Goal: Information Seeking & Learning: Learn about a topic

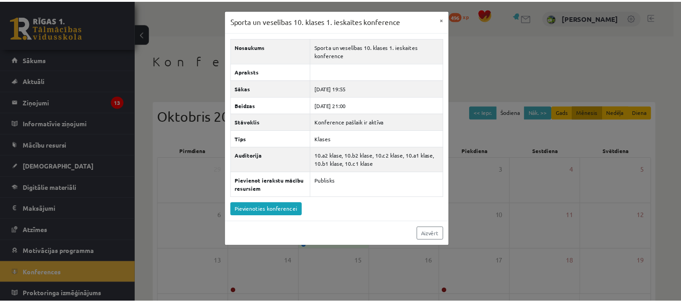
scroll to position [101, 0]
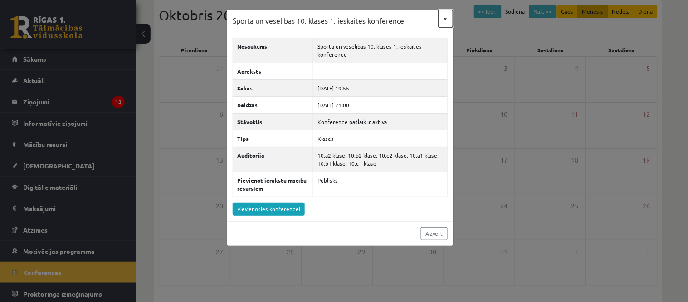
click at [445, 14] on button "×" at bounding box center [446, 18] width 15 height 17
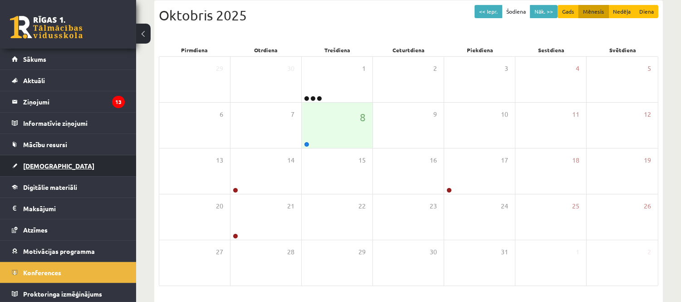
click at [109, 164] on link "[DEMOGRAPHIC_DATA]" at bounding box center [68, 165] width 113 height 21
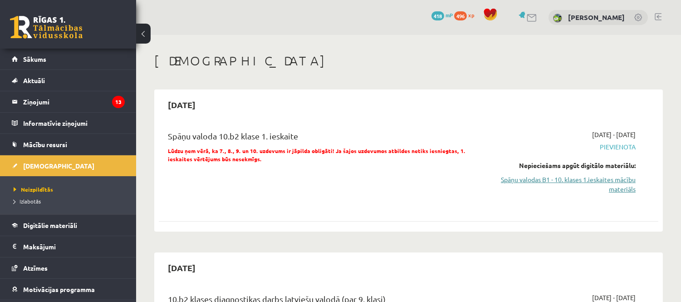
click at [570, 188] on link "Spāņu valodas B1 - 10. klases 1.ieskaites mācību materiāls" at bounding box center [562, 184] width 147 height 19
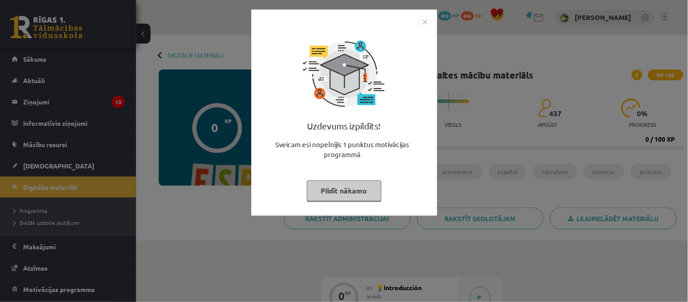
click at [428, 22] on img "Close" at bounding box center [425, 22] width 14 height 14
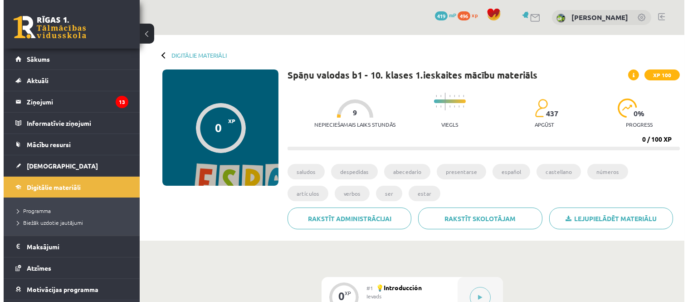
scroll to position [101, 0]
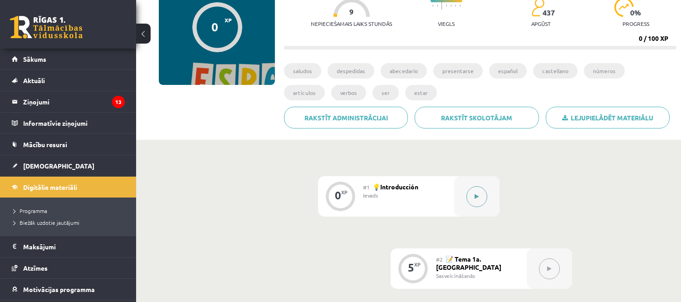
click at [479, 193] on button at bounding box center [477, 196] width 21 height 21
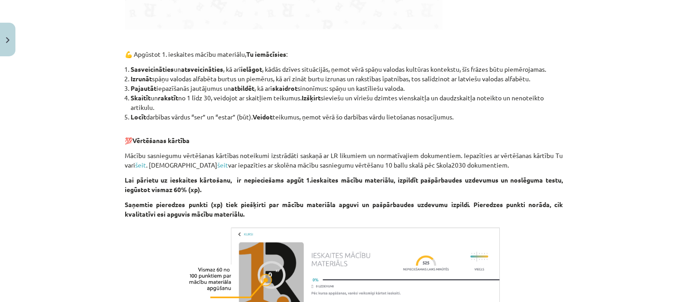
scroll to position [842, 0]
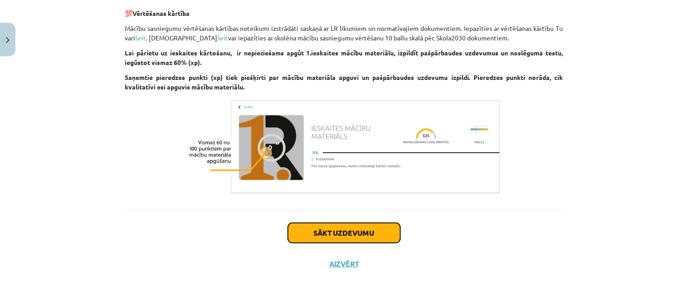
click at [369, 238] on button "Sākt uzdevumu" at bounding box center [344, 233] width 113 height 20
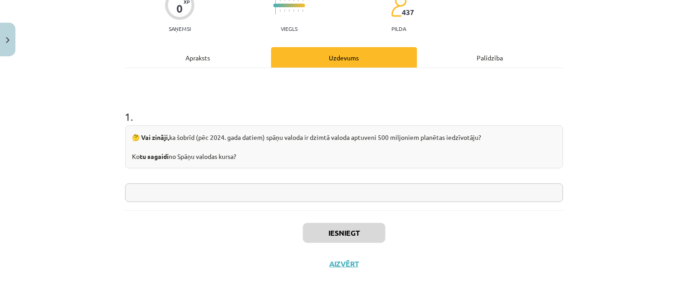
scroll to position [23, 0]
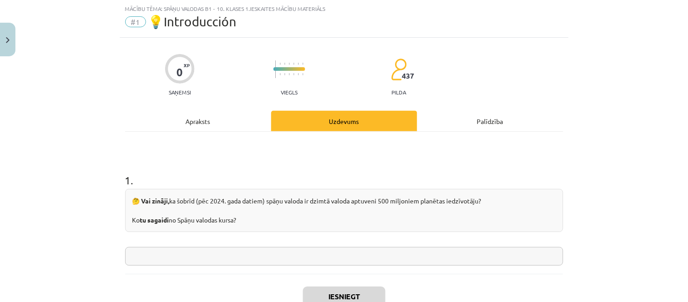
click at [259, 257] on input "text" at bounding box center [344, 256] width 438 height 19
type input "**********"
click at [355, 290] on button "Iesniegt" at bounding box center [344, 296] width 83 height 20
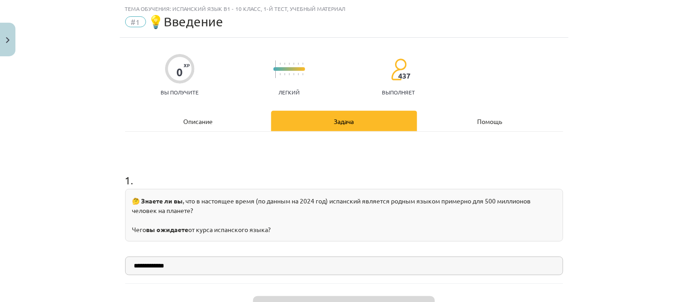
scroll to position [73, 0]
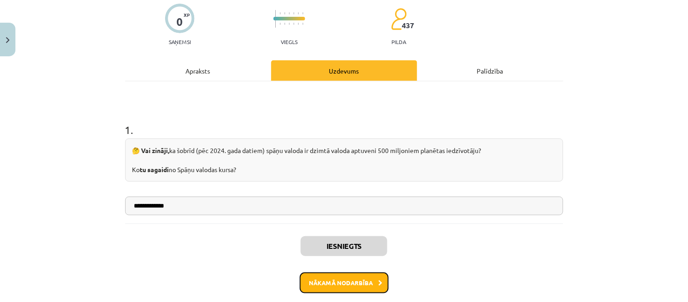
click at [343, 285] on button "Nākamā nodarbība" at bounding box center [344, 282] width 89 height 21
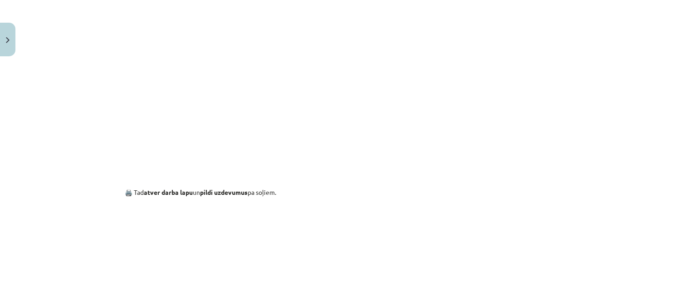
scroll to position [577, 0]
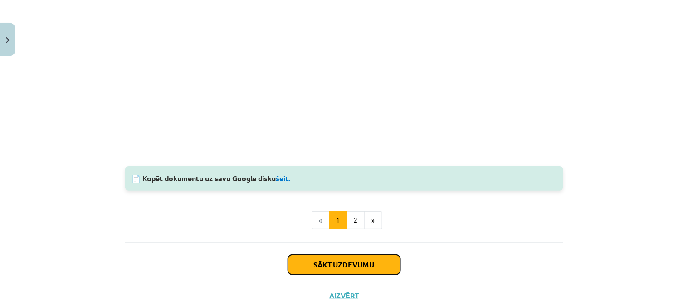
click at [385, 265] on button "Sākt uzdevumu" at bounding box center [344, 265] width 113 height 20
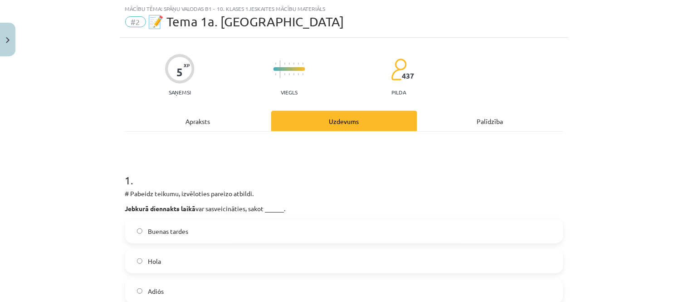
scroll to position [73, 0]
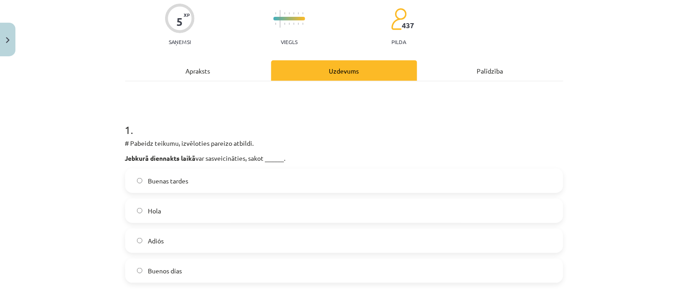
click at [252, 207] on label "Hola" at bounding box center [344, 210] width 437 height 23
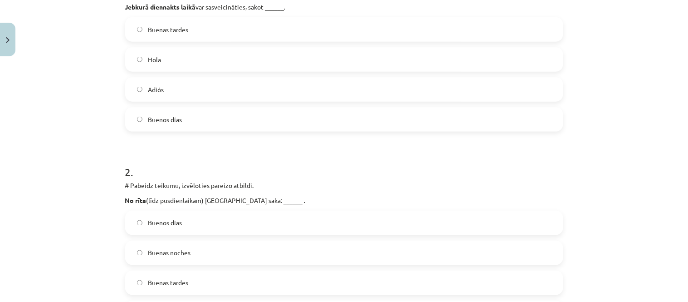
scroll to position [275, 0]
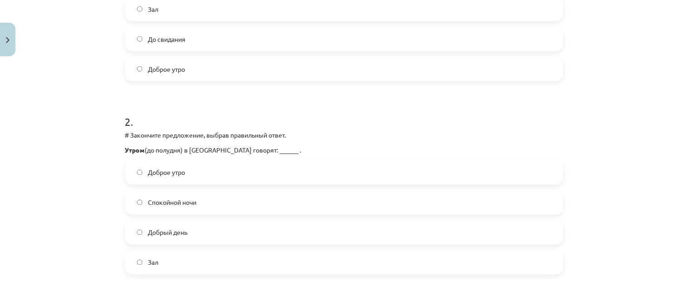
click at [201, 178] on label "Доброе утро" at bounding box center [344, 172] width 437 height 23
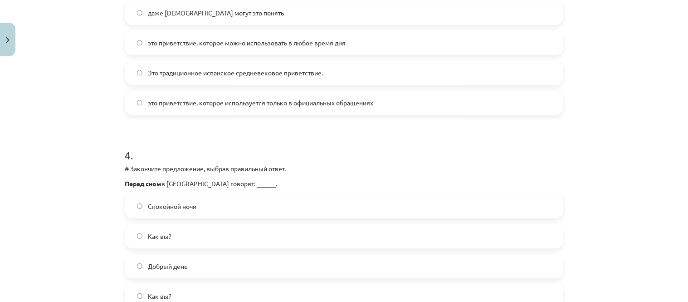
scroll to position [678, 0]
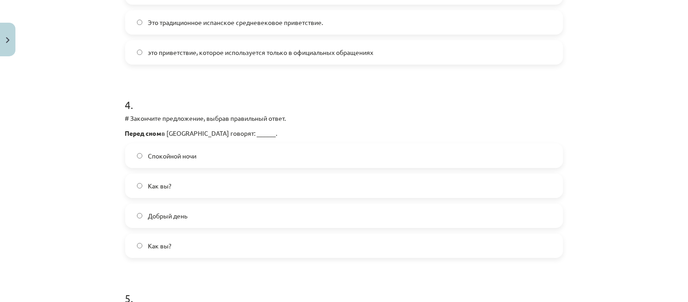
click at [229, 160] on label "Спокойной ночи" at bounding box center [344, 155] width 437 height 23
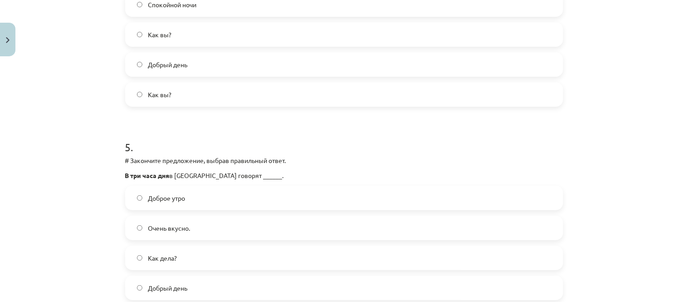
scroll to position [880, 0]
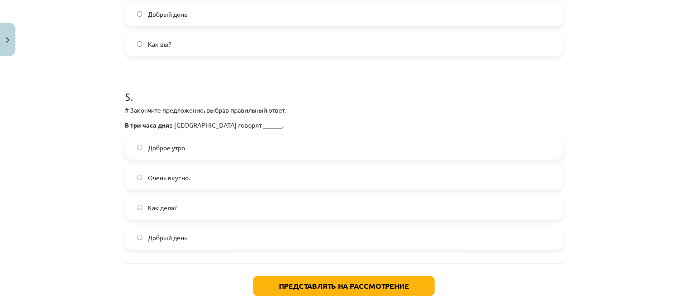
click at [223, 229] on label "Добрый день" at bounding box center [344, 237] width 437 height 23
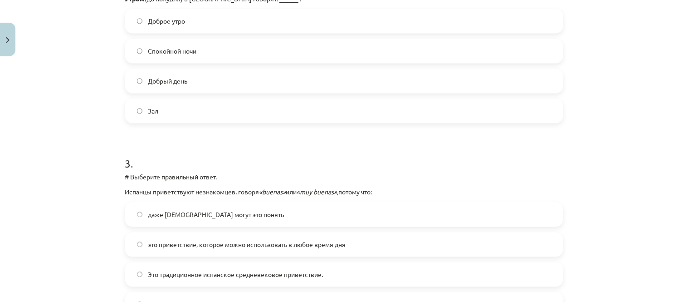
scroll to position [527, 0]
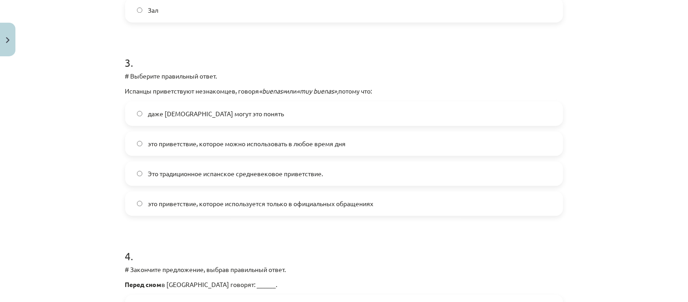
click at [252, 118] on span "даже [DEMOGRAPHIC_DATA] могут это понять" at bounding box center [216, 114] width 136 height 10
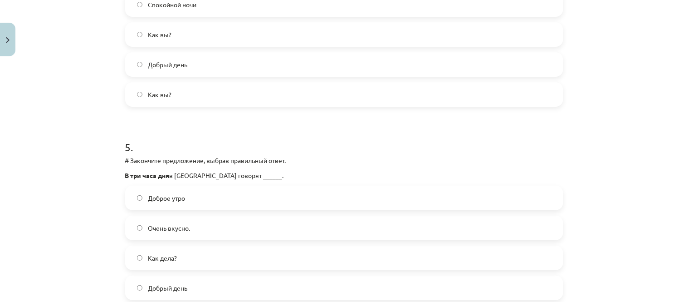
scroll to position [932, 0]
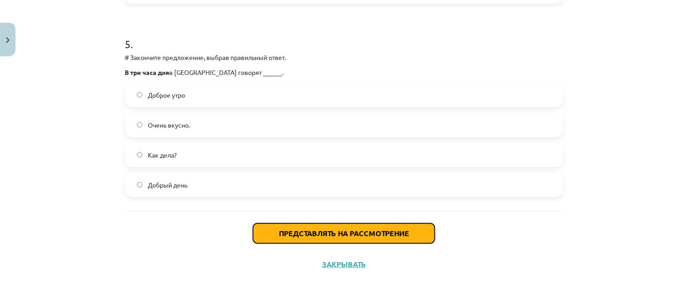
click at [345, 232] on font "Представлять на рассмотрение" at bounding box center [344, 233] width 130 height 10
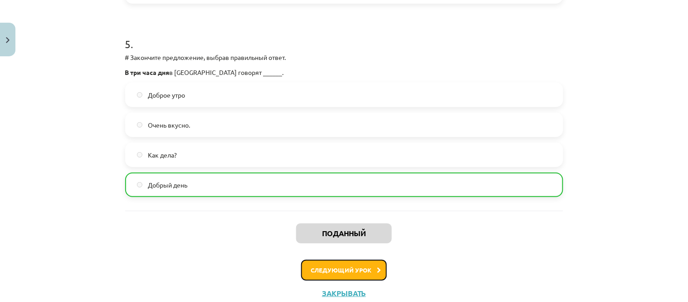
click at [354, 271] on font "Следующий урок" at bounding box center [341, 270] width 61 height 8
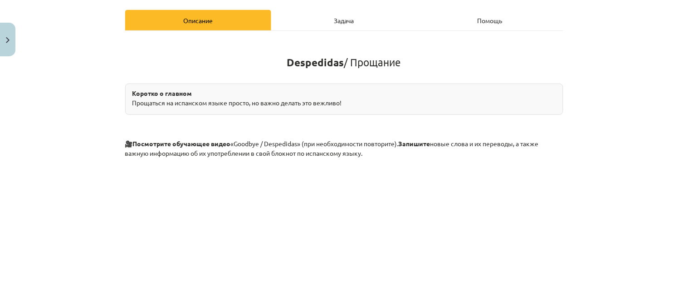
scroll to position [325, 0]
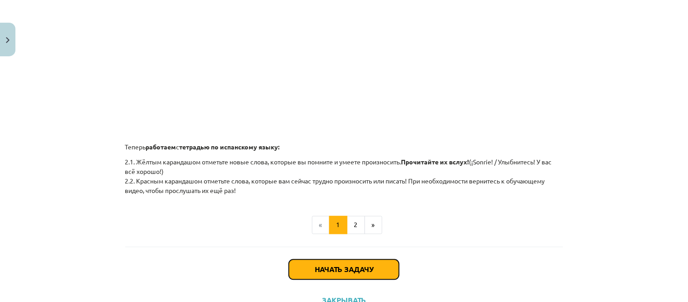
click at [350, 268] on font "Начать задачу" at bounding box center [344, 270] width 59 height 10
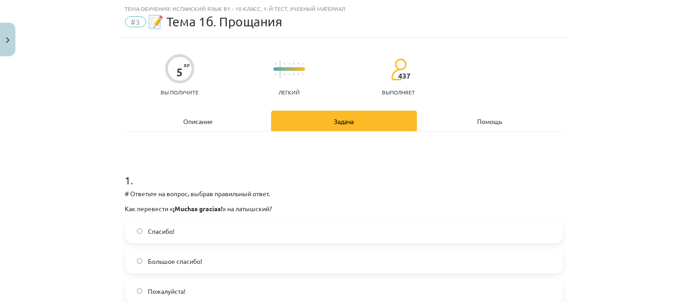
scroll to position [73, 0]
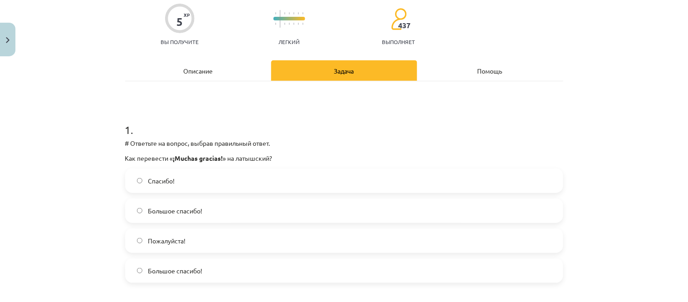
click at [210, 208] on label "Большое спасибо!" at bounding box center [344, 210] width 437 height 23
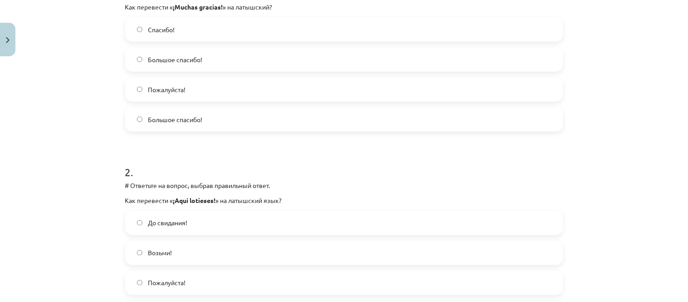
scroll to position [275, 0]
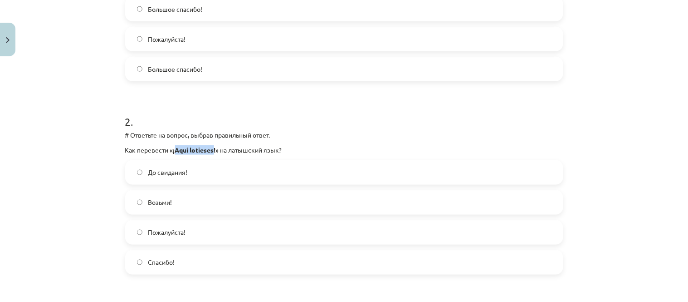
drag, startPoint x: 176, startPoint y: 148, endPoint x: 217, endPoint y: 146, distance: 41.3
click at [216, 146] on font "¡Aquí lotieses!" at bounding box center [194, 150] width 43 height 8
copy font "Aquí lotieses"
click at [197, 236] on label "Пожалуйста!" at bounding box center [344, 232] width 437 height 23
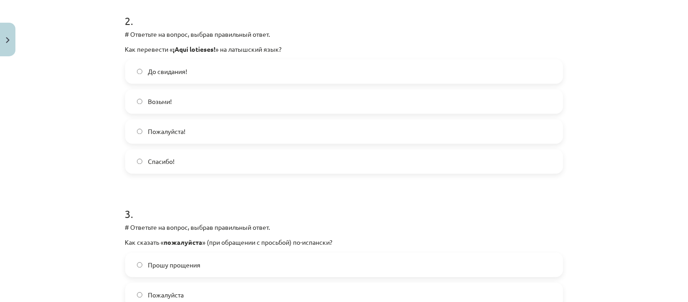
scroll to position [477, 0]
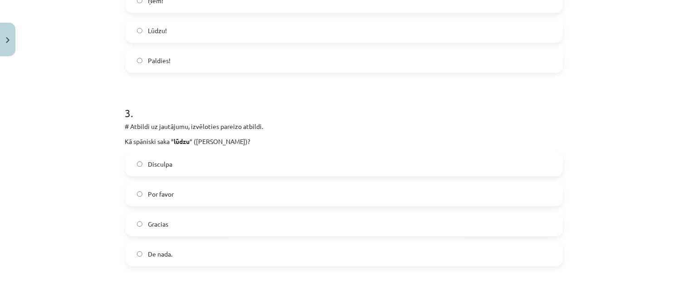
click at [69, 133] on div "Mācību tēma: Spāņu valodas b1 - 10. klases 1.ieskaites mācību materiāls #3 📝 Te…" at bounding box center [344, 151] width 688 height 302
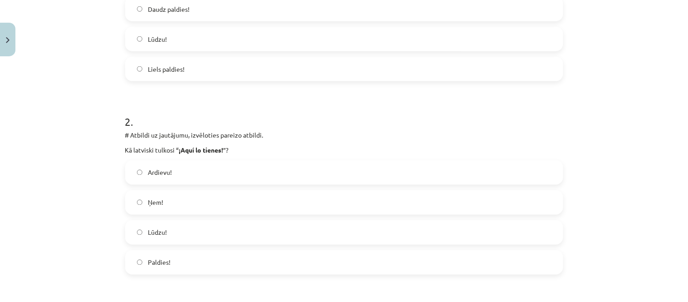
scroll to position [375, 0]
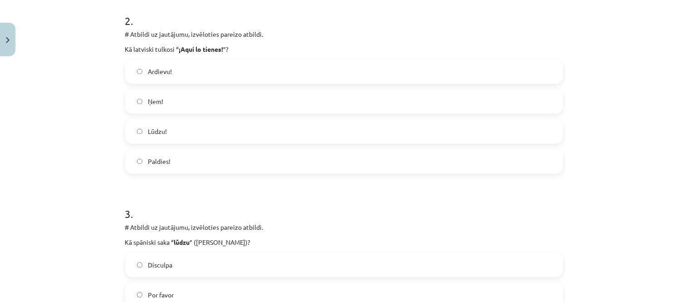
click at [167, 105] on label "Ņem!" at bounding box center [344, 101] width 437 height 23
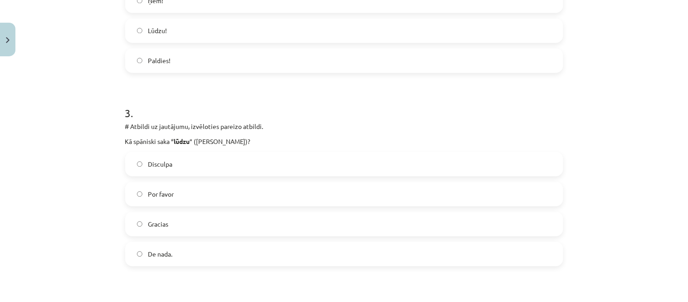
click at [241, 194] on label "Por favor" at bounding box center [344, 193] width 437 height 23
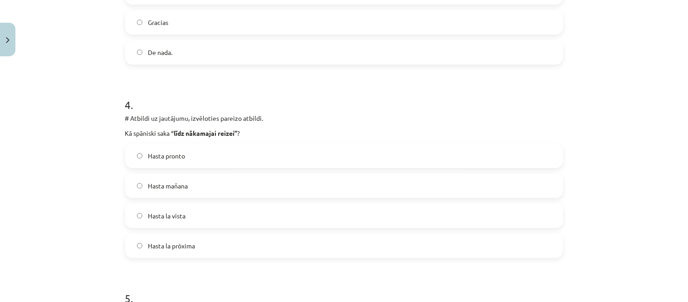
scroll to position [728, 0]
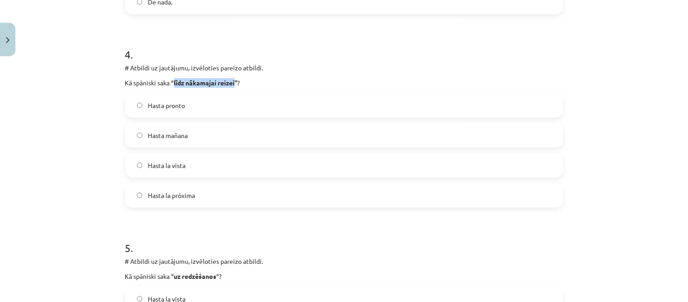
drag, startPoint x: 173, startPoint y: 82, endPoint x: 238, endPoint y: 85, distance: 64.5
click at [238, 85] on strong "līdz nākamajai reizei”" at bounding box center [206, 83] width 64 height 8
copy strong "līdz nākamajai reizei"
click at [211, 194] on label "Hasta la próxima" at bounding box center [344, 195] width 437 height 23
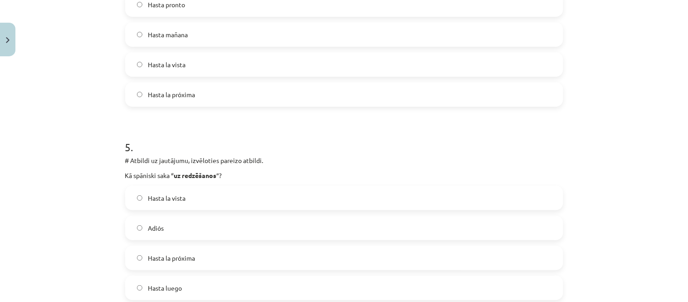
scroll to position [880, 0]
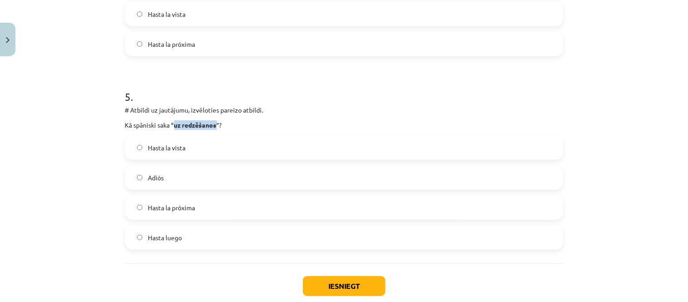
drag, startPoint x: 174, startPoint y: 124, endPoint x: 218, endPoint y: 127, distance: 44.6
click at [217, 127] on strong "uz redzēšanos" at bounding box center [195, 125] width 43 height 8
copy strong "uz redzēšanos"
click at [209, 170] on label "Adiós" at bounding box center [344, 177] width 437 height 23
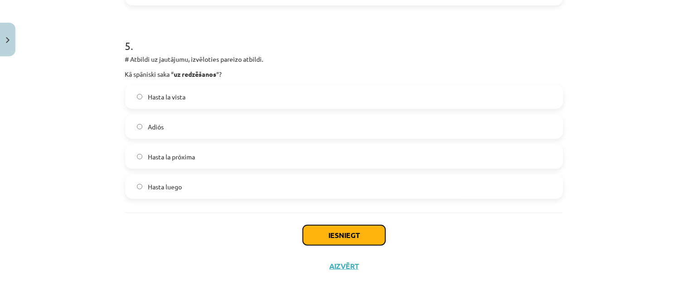
click at [364, 237] on button "Iesniegt" at bounding box center [344, 235] width 83 height 20
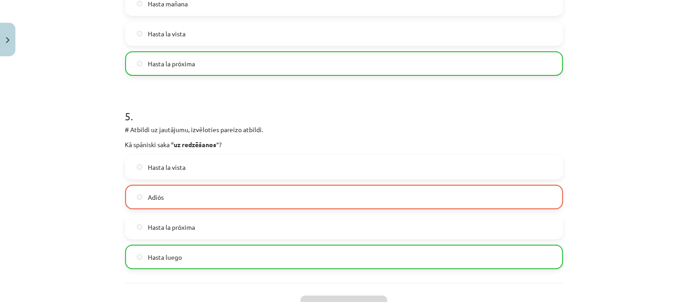
scroll to position [910, 0]
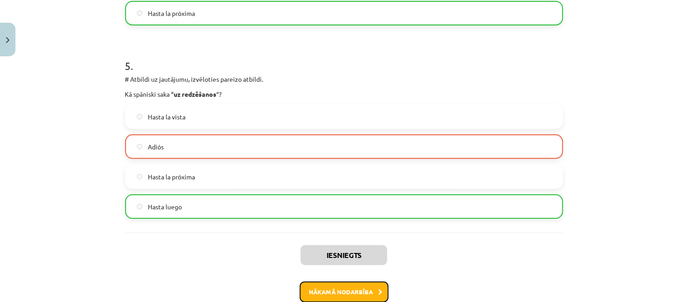
click at [340, 287] on button "Nākamā nodarbība" at bounding box center [344, 291] width 89 height 21
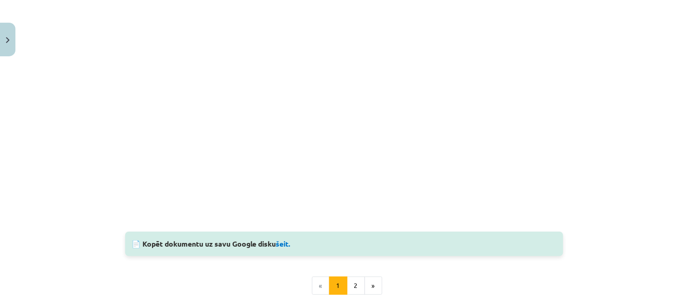
scroll to position [862, 0]
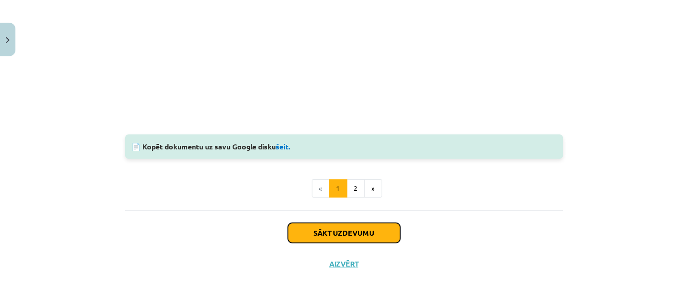
click at [352, 229] on button "Sākt uzdevumu" at bounding box center [344, 233] width 113 height 20
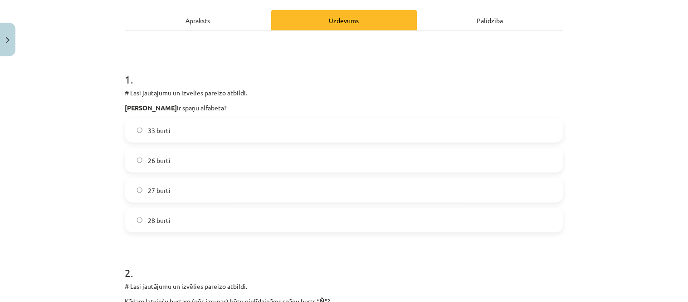
scroll to position [73, 0]
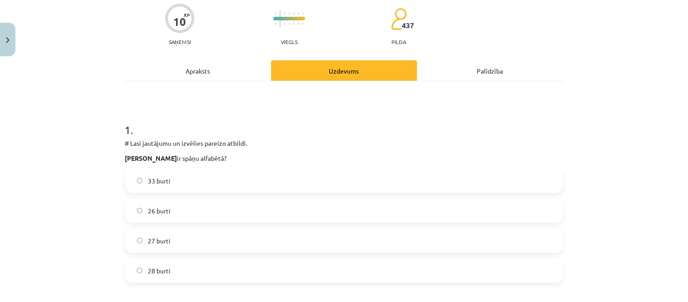
click at [163, 246] on label "27 burti" at bounding box center [344, 240] width 437 height 23
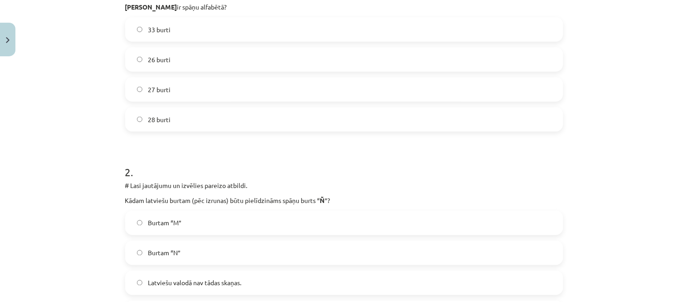
scroll to position [275, 0]
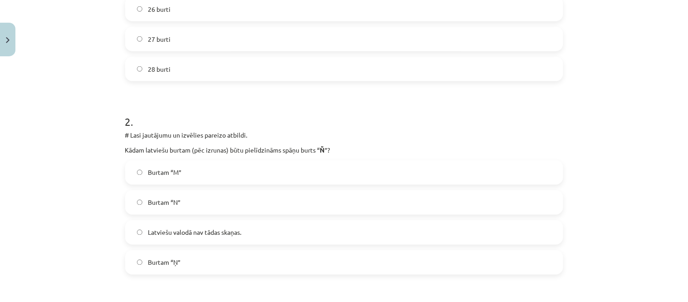
click at [200, 256] on label "Burtam “Ņ”" at bounding box center [344, 262] width 437 height 23
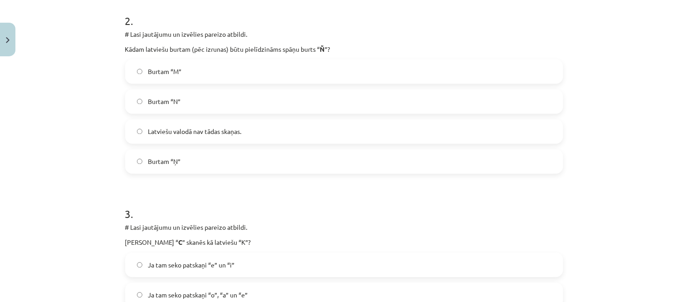
scroll to position [426, 0]
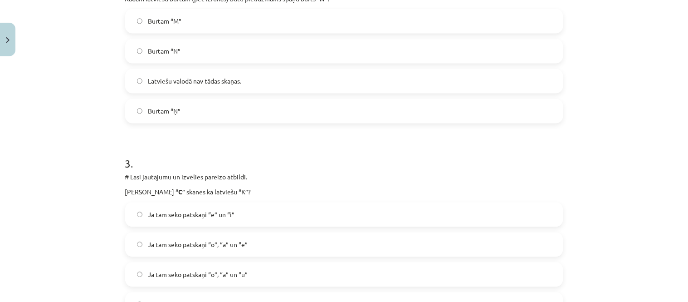
drag, startPoint x: 237, startPoint y: 212, endPoint x: 237, endPoint y: 192, distance: 19.5
click at [237, 211] on label "Ja tam seko patskaņi “e” un “i”" at bounding box center [344, 214] width 437 height 23
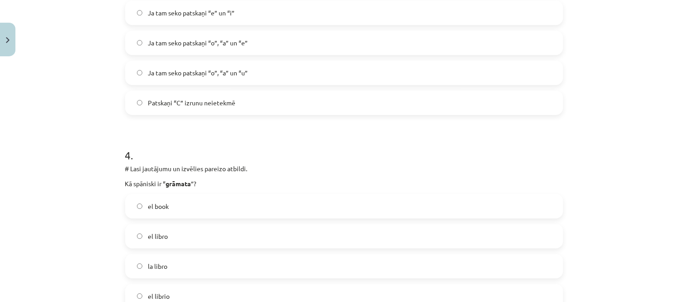
scroll to position [678, 0]
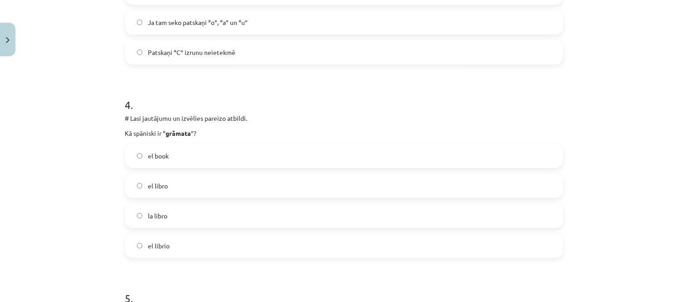
click at [223, 210] on label "la libro" at bounding box center [344, 215] width 437 height 23
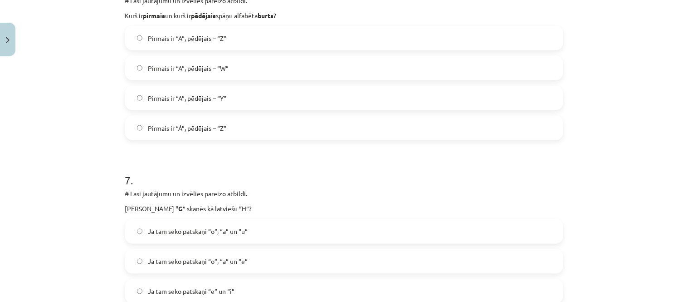
scroll to position [1233, 0]
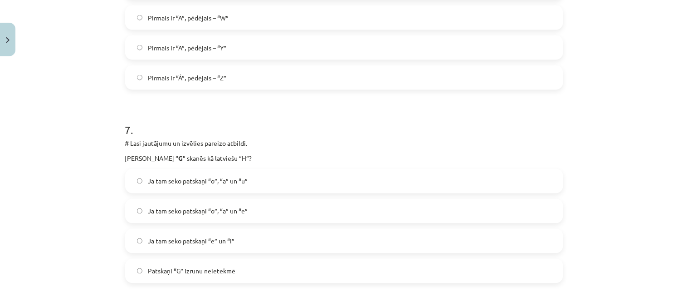
click at [246, 235] on label "Ja tam seko patskaņi “e” un “i”" at bounding box center [344, 241] width 437 height 23
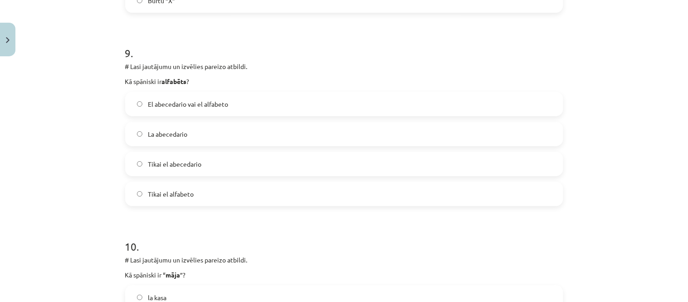
scroll to position [1898, 0]
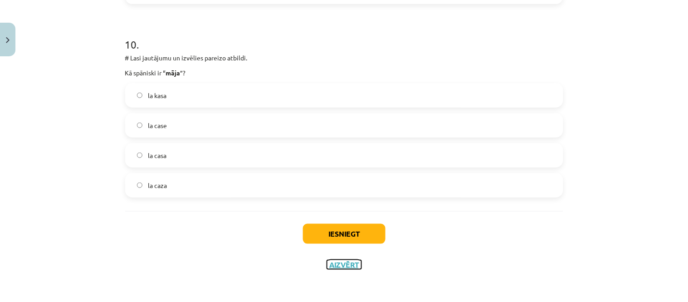
click at [344, 266] on button "Aizvērt" at bounding box center [344, 264] width 34 height 9
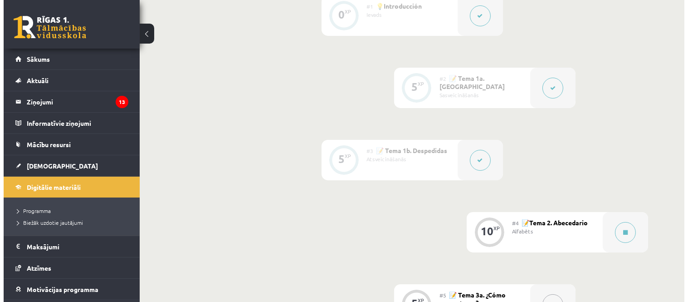
scroll to position [403, 0]
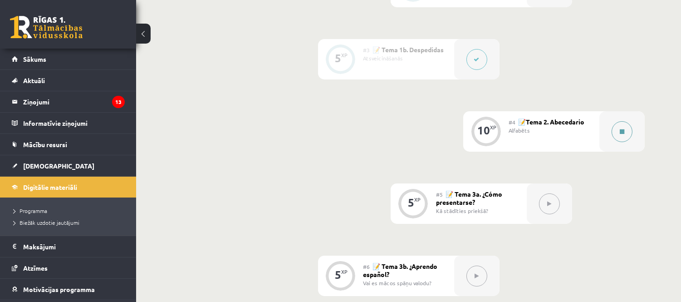
click at [631, 130] on button at bounding box center [622, 131] width 21 height 21
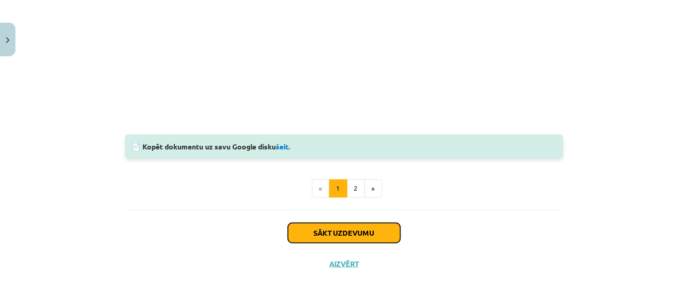
click at [369, 225] on button "Sākt uzdevumu" at bounding box center [344, 233] width 113 height 20
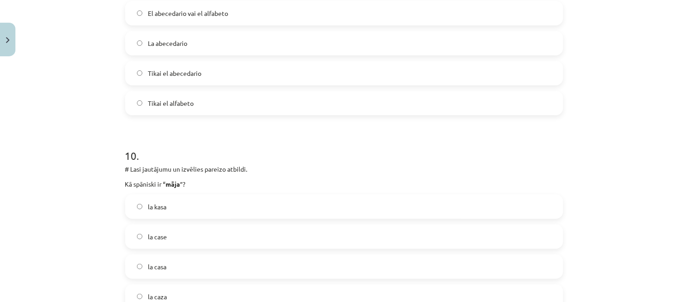
scroll to position [1686, 0]
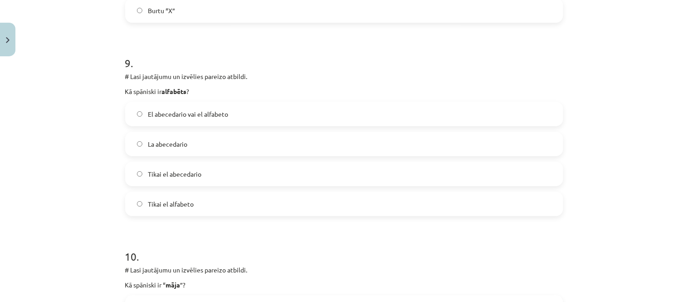
click at [236, 139] on label "La abecedario" at bounding box center [344, 144] width 437 height 23
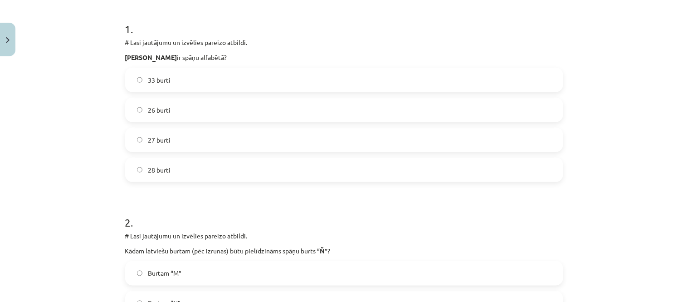
scroll to position [123, 0]
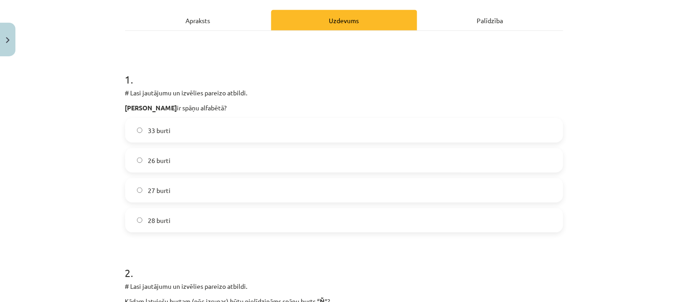
click at [187, 187] on label "27 burti" at bounding box center [344, 190] width 437 height 23
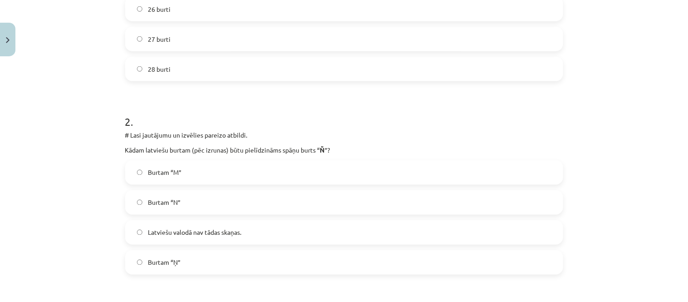
scroll to position [325, 0]
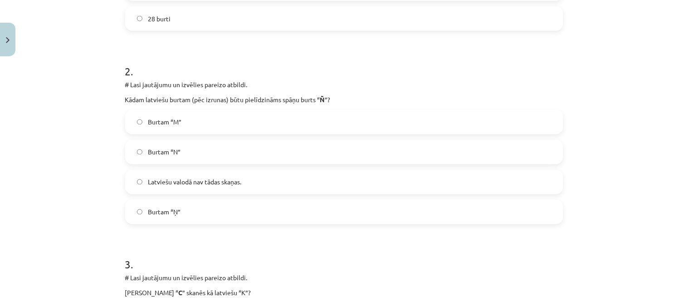
click at [224, 196] on div "Burtam “M” Burtam “N” Latviešu valodā nav tādas skaņas. [PERSON_NAME] “Ņ”" at bounding box center [344, 167] width 438 height 114
click at [177, 212] on label "Burtam “Ņ”" at bounding box center [344, 212] width 437 height 23
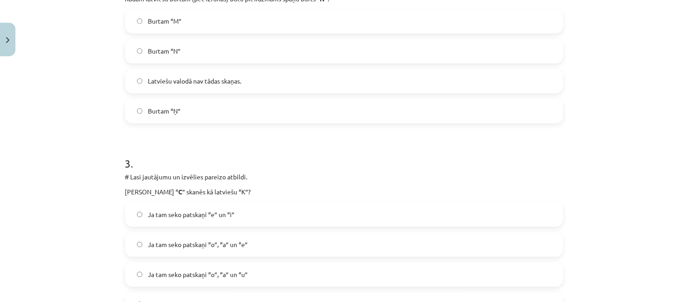
scroll to position [477, 0]
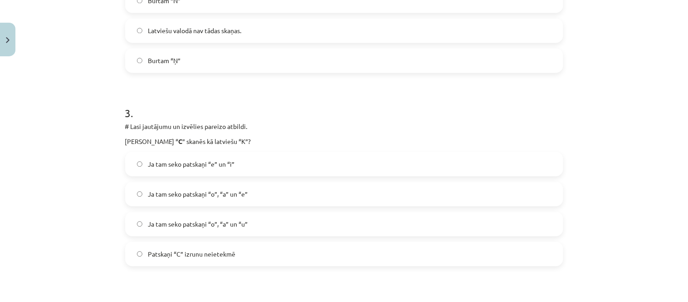
click at [278, 161] on label "Ja tam seko patskaņi “e” un “i”" at bounding box center [344, 163] width 437 height 23
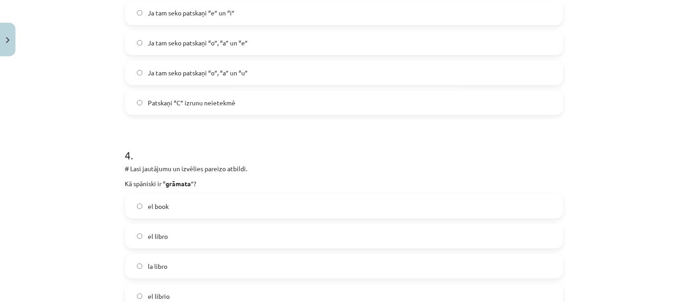
scroll to position [678, 0]
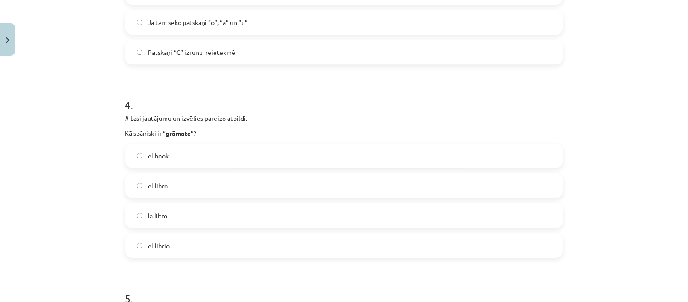
click at [232, 212] on label "la libro" at bounding box center [344, 215] width 437 height 23
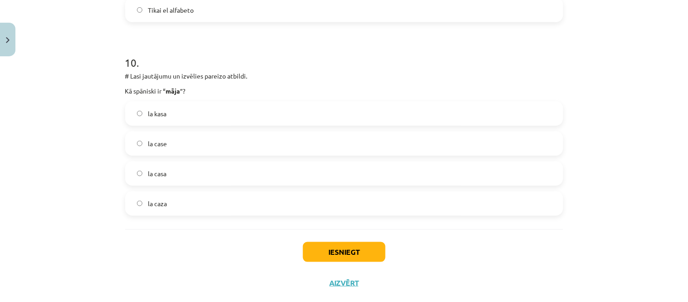
scroll to position [1898, 0]
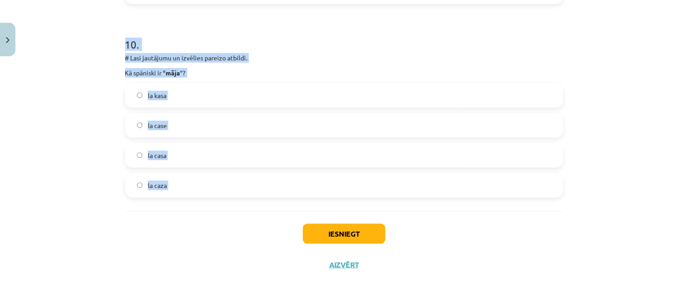
drag, startPoint x: 106, startPoint y: 15, endPoint x: 248, endPoint y: 223, distance: 252.5
click at [252, 226] on div "Mācību tēma: Spāņu valodas b1 - 10. klases 1.ieskaites mācību materiāls #4 📝Tem…" at bounding box center [344, 151] width 688 height 302
copy form "Lore ip dolorsitamet conse adipis elitse doei tempor incidid ? Utlab: “E” do “M…"
click at [73, 108] on div "Mācību tēma: Spāņu valodas b1 - 10. klases 1.ieskaites mācību materiāls #4 📝Tem…" at bounding box center [344, 151] width 688 height 302
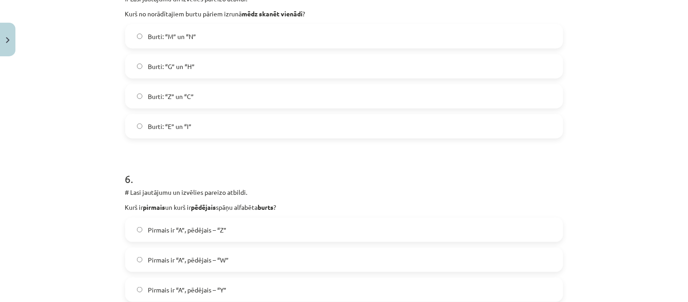
scroll to position [940, 0]
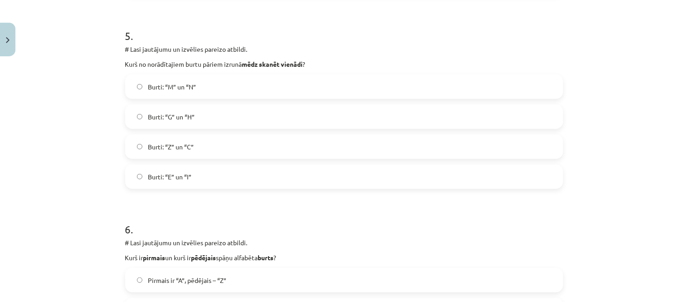
click at [150, 142] on span "Burti: “Z” un “C”" at bounding box center [171, 147] width 46 height 10
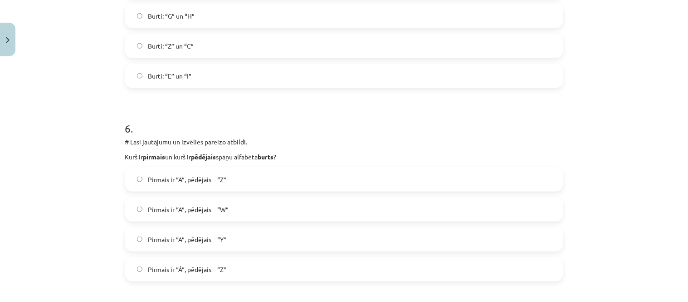
scroll to position [1091, 0]
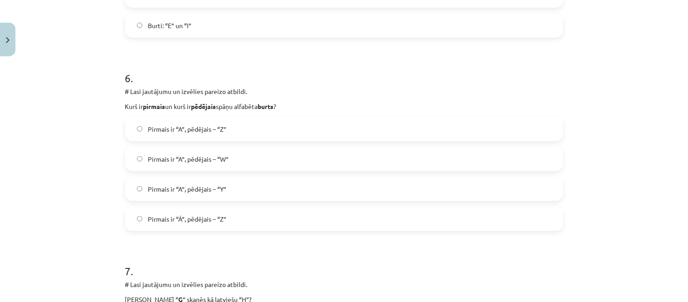
click at [201, 129] on span "Pirmais ir “A”, pēdējais – “Z”" at bounding box center [187, 129] width 79 height 10
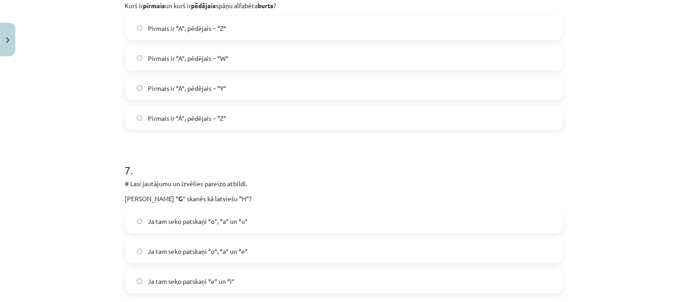
scroll to position [1243, 0]
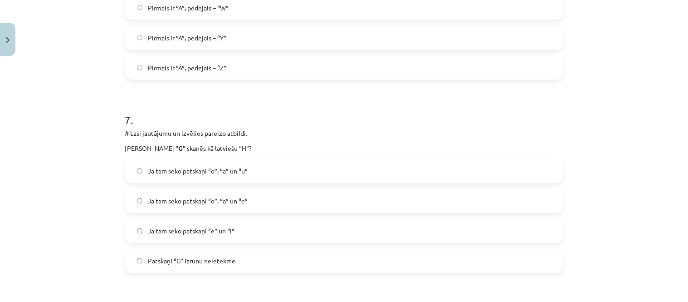
click at [232, 226] on span "Ja tam seko patskaņi “e” un “i”" at bounding box center [191, 231] width 87 height 10
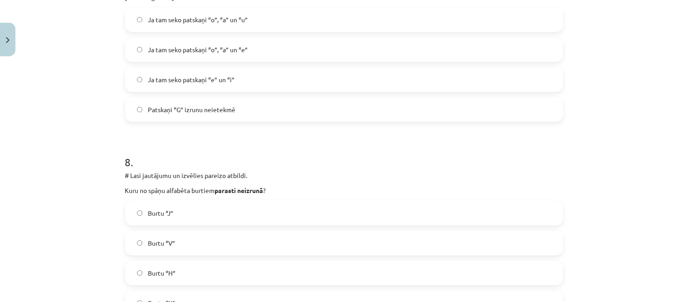
scroll to position [1445, 0]
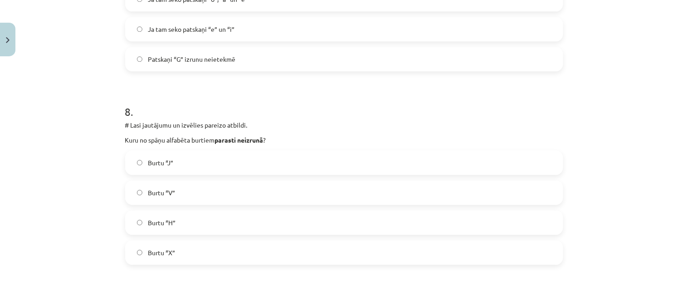
click at [218, 224] on label "Burtu “H”" at bounding box center [344, 222] width 437 height 23
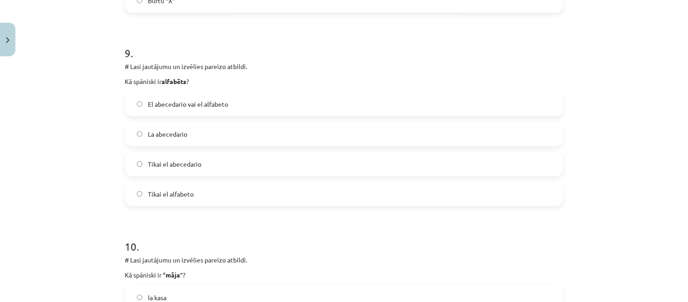
scroll to position [1848, 0]
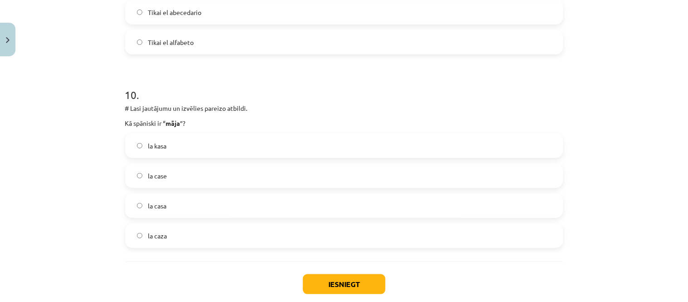
click at [202, 197] on label "la casa" at bounding box center [344, 205] width 437 height 23
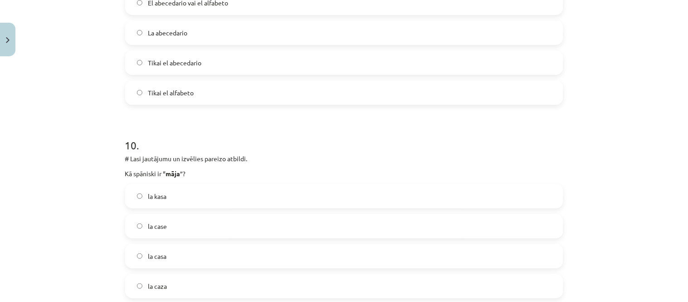
scroll to position [1696, 0]
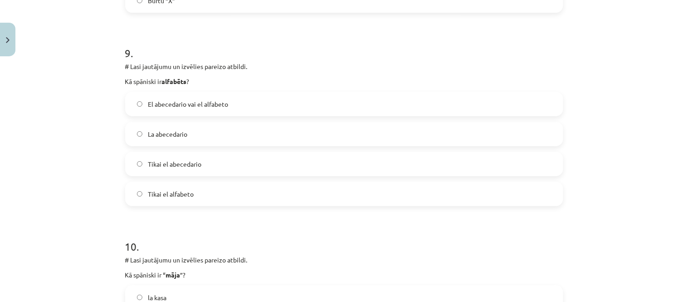
click at [182, 157] on label "Tikai el abecedario" at bounding box center [344, 163] width 437 height 23
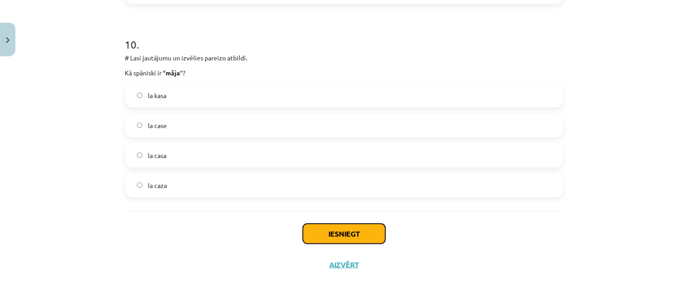
click at [329, 231] on button "Iesniegt" at bounding box center [344, 234] width 83 height 20
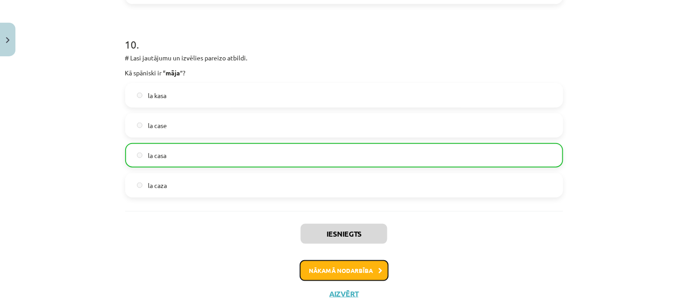
click at [355, 266] on button "Nākamā nodarbība" at bounding box center [344, 270] width 89 height 21
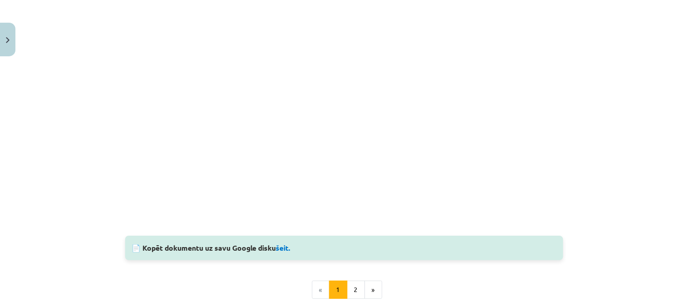
scroll to position [838, 0]
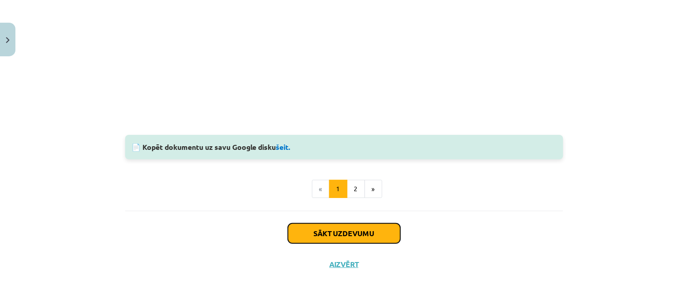
click at [373, 231] on button "Sākt uzdevumu" at bounding box center [344, 233] width 113 height 20
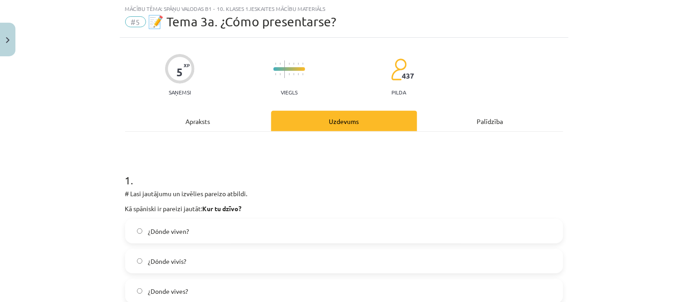
scroll to position [73, 0]
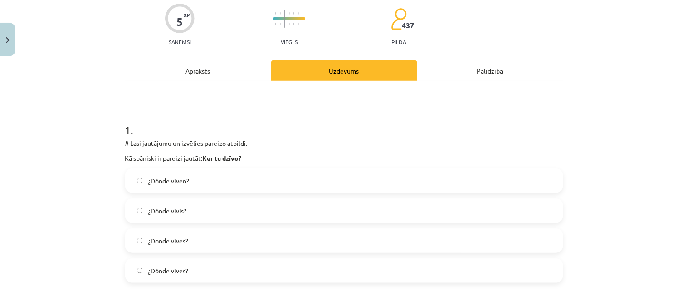
click at [187, 245] on label "¿Donde vives?" at bounding box center [344, 240] width 437 height 23
click at [219, 266] on label "¿Dónde vives?" at bounding box center [344, 270] width 437 height 23
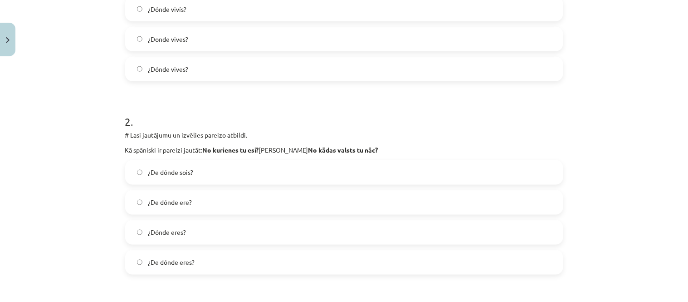
scroll to position [325, 0]
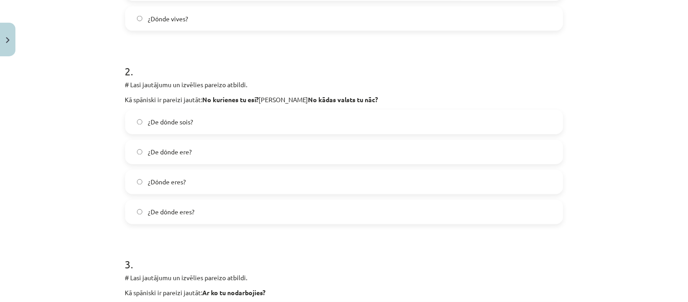
click at [205, 211] on label "¿De dónde eres?" at bounding box center [344, 212] width 437 height 23
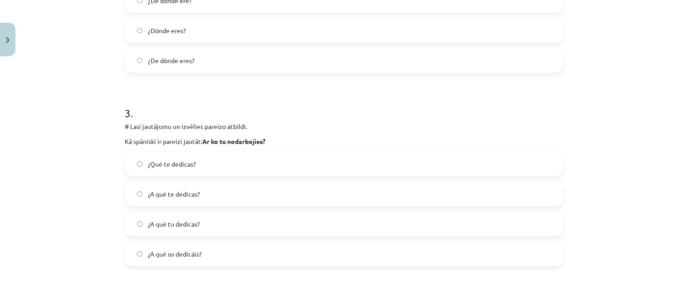
scroll to position [527, 0]
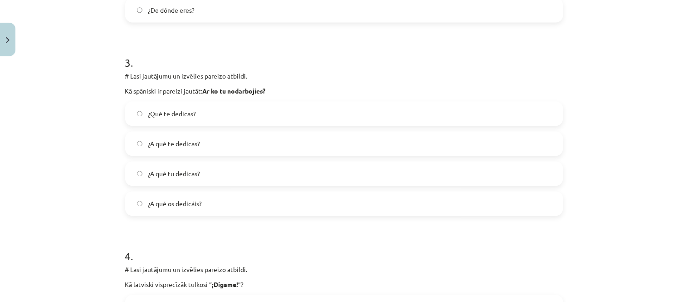
click at [175, 113] on span "¿Qué te dedicas?" at bounding box center [172, 114] width 48 height 10
click at [220, 123] on label "¿Qué te dedicas?" at bounding box center [344, 113] width 437 height 23
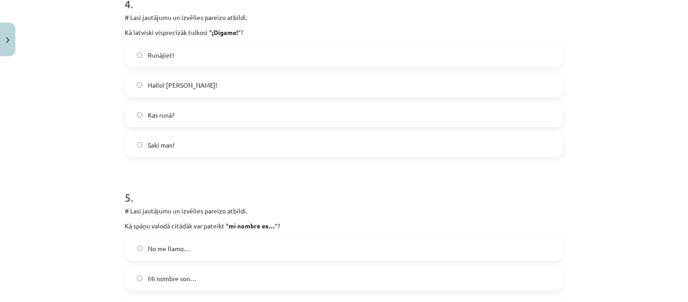
scroll to position [728, 0]
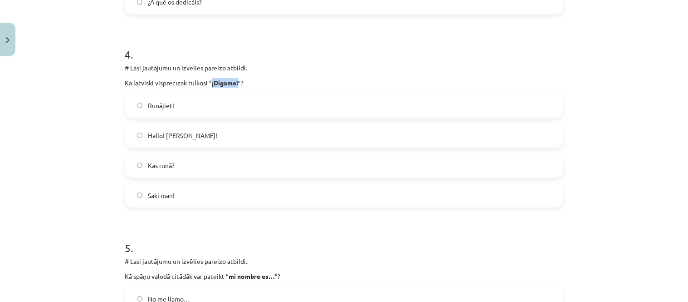
drag, startPoint x: 214, startPoint y: 81, endPoint x: 242, endPoint y: 82, distance: 28.6
click at [242, 82] on p "Kā latviski visprecīzāk tulkosi “ ¡Dígame! ”?" at bounding box center [344, 83] width 438 height 10
copy strong "¡Dígame!"
click at [176, 191] on label "Saki man!" at bounding box center [344, 195] width 437 height 23
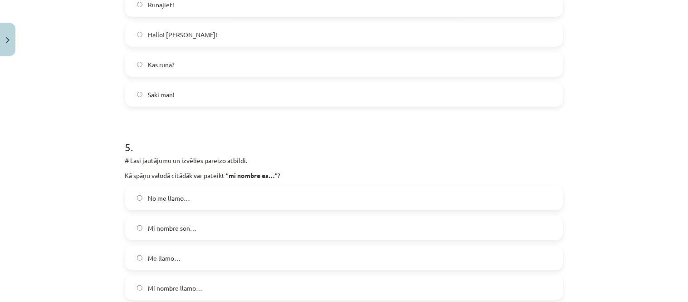
scroll to position [880, 0]
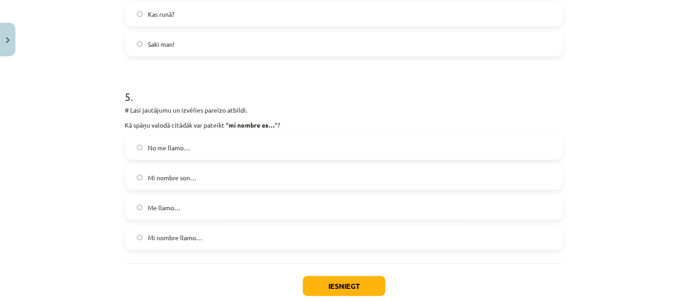
click at [202, 206] on label "Me llamo…" at bounding box center [344, 207] width 437 height 23
click at [328, 290] on button "Iesniegt" at bounding box center [344, 286] width 83 height 20
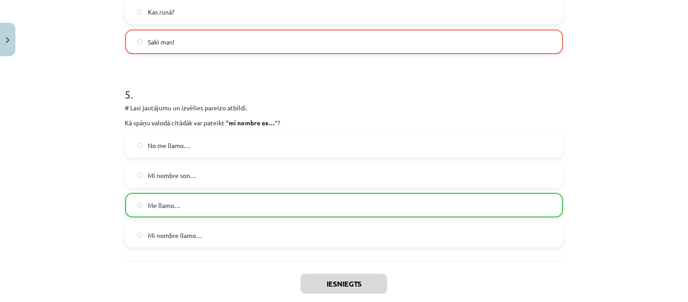
scroll to position [961, 0]
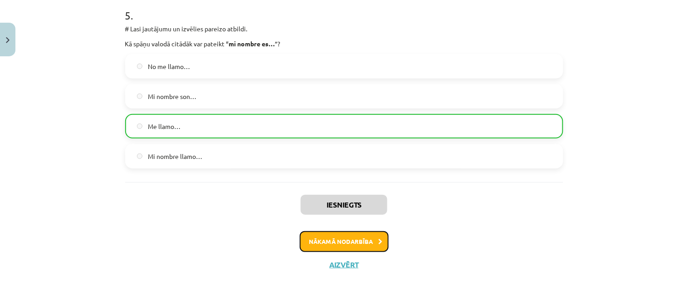
click at [334, 247] on button "Nākamā nodarbība" at bounding box center [344, 241] width 89 height 21
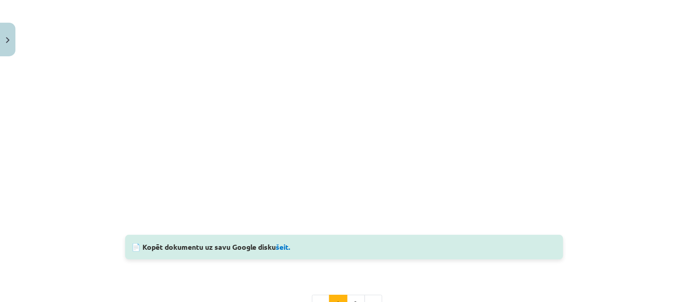
scroll to position [628, 0]
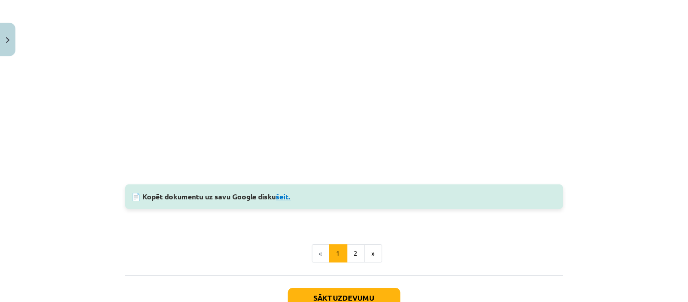
click at [283, 196] on link "šeit." at bounding box center [283, 197] width 15 height 10
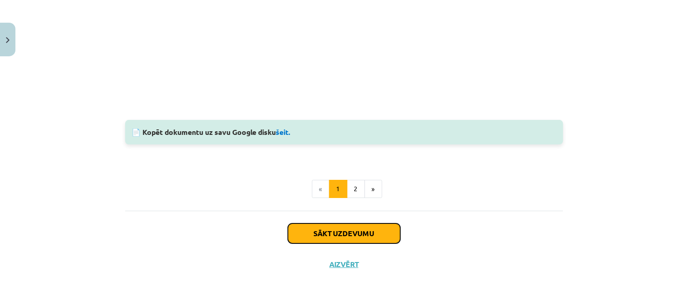
click at [347, 235] on button "Sākt uzdevumu" at bounding box center [344, 233] width 113 height 20
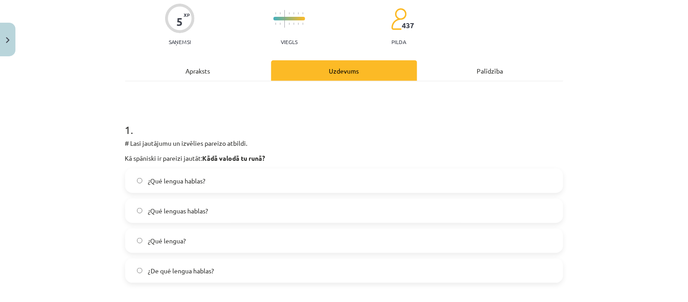
scroll to position [174, 0]
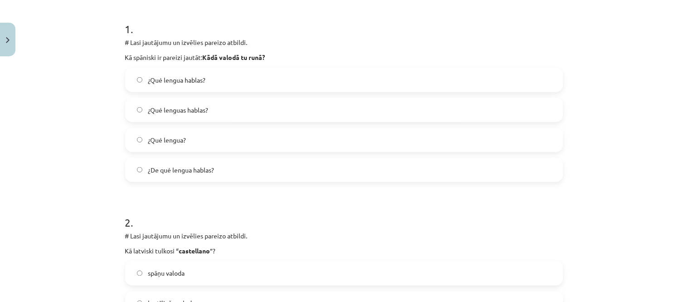
click at [206, 82] on label "¿Qué lengua hablas?" at bounding box center [344, 80] width 437 height 23
click at [225, 111] on label "¿Qué lenguas hablas?" at bounding box center [344, 109] width 437 height 23
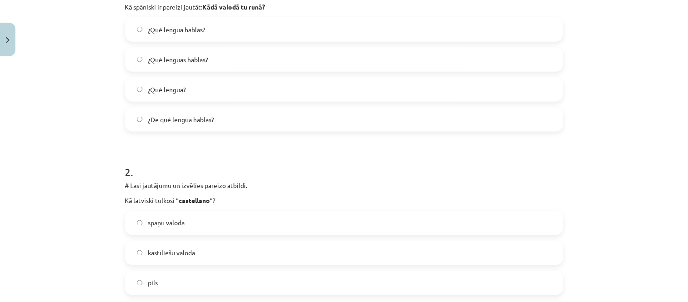
scroll to position [325, 0]
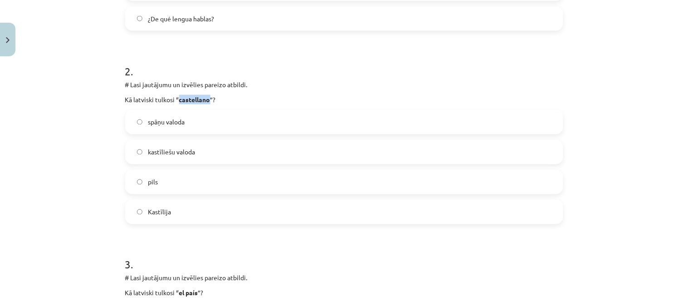
drag, startPoint x: 178, startPoint y: 98, endPoint x: 211, endPoint y: 102, distance: 32.4
click at [211, 102] on strong "castellano" at bounding box center [194, 99] width 31 height 8
copy strong "castellano"
click at [161, 145] on label "kastīliešu valoda" at bounding box center [344, 152] width 437 height 23
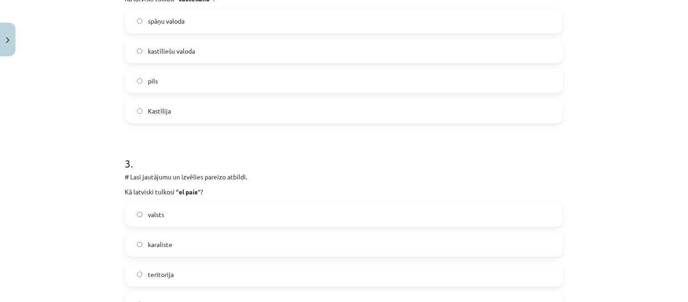
scroll to position [477, 0]
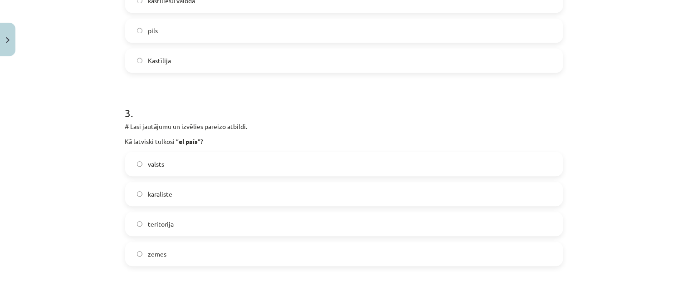
click at [172, 167] on label "valsts" at bounding box center [344, 163] width 437 height 23
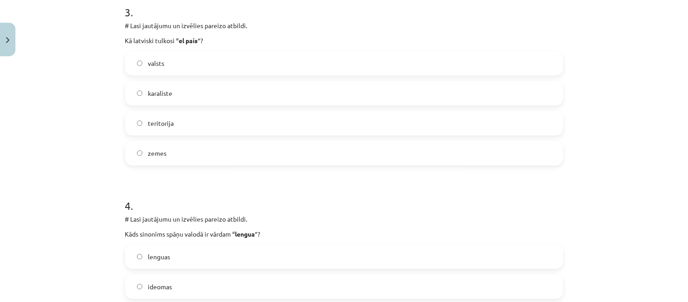
scroll to position [678, 0]
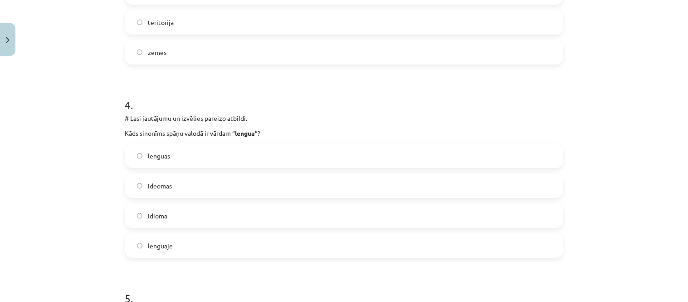
click at [156, 216] on span "idioma" at bounding box center [158, 216] width 20 height 10
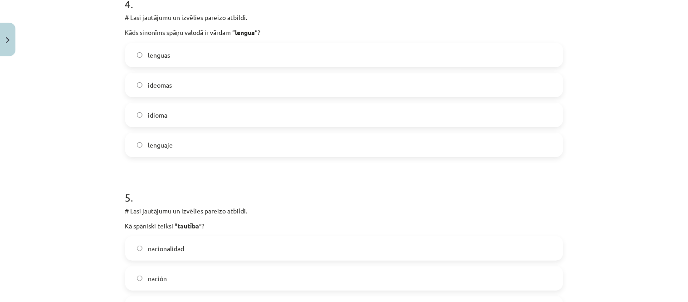
scroll to position [880, 0]
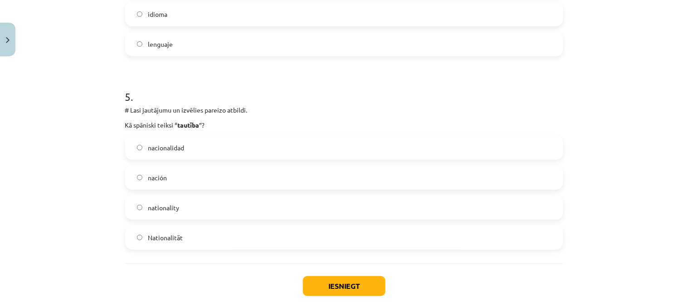
drag, startPoint x: 177, startPoint y: 143, endPoint x: 187, endPoint y: 164, distance: 23.3
click at [177, 144] on span "nacionalidad" at bounding box center [166, 148] width 36 height 10
drag, startPoint x: 312, startPoint y: 273, endPoint x: 313, endPoint y: 280, distance: 6.4
click at [313, 274] on div "Iesniegt Aizvērt" at bounding box center [344, 295] width 438 height 64
click at [314, 282] on button "Iesniegt" at bounding box center [344, 286] width 83 height 20
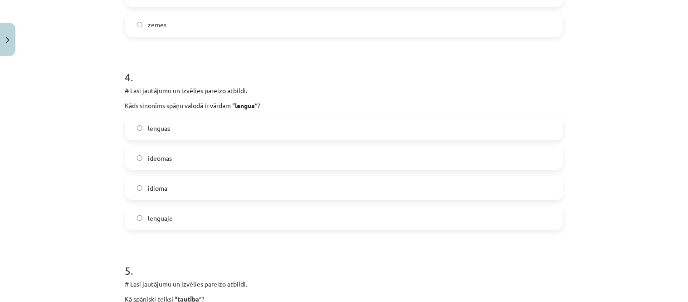
scroll to position [932, 0]
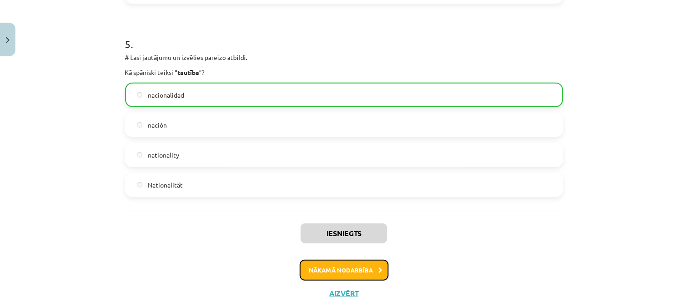
click at [325, 269] on button "Nākamā nodarbība" at bounding box center [344, 270] width 89 height 21
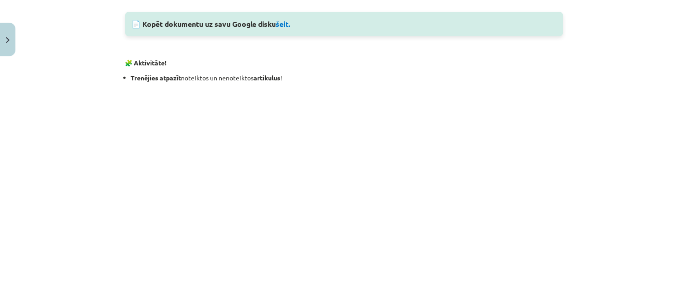
scroll to position [829, 0]
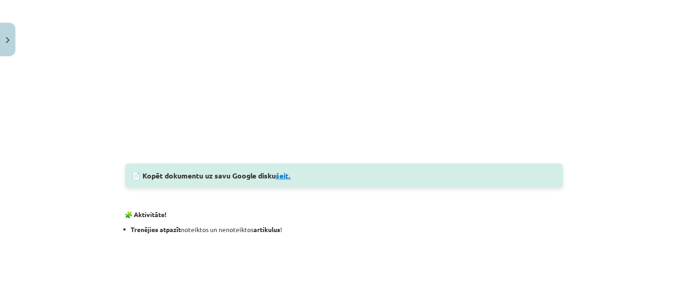
click at [280, 173] on link "šeit." at bounding box center [283, 176] width 15 height 10
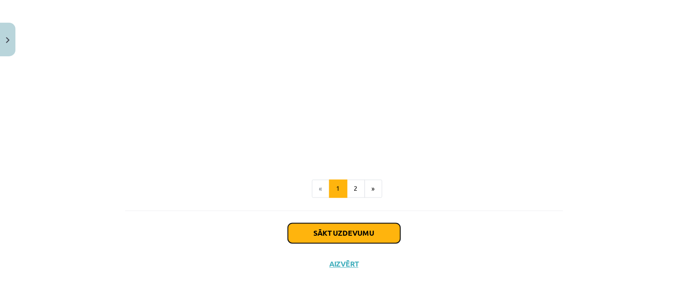
click at [352, 233] on button "Sākt uzdevumu" at bounding box center [344, 233] width 113 height 20
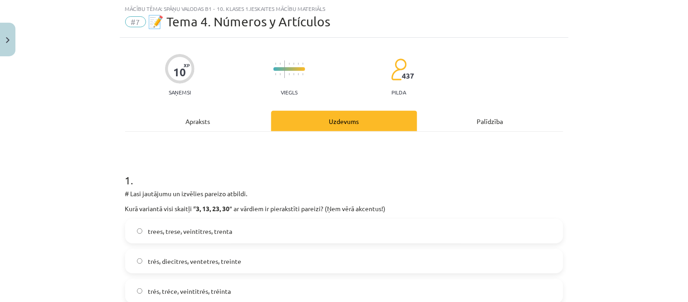
scroll to position [73, 0]
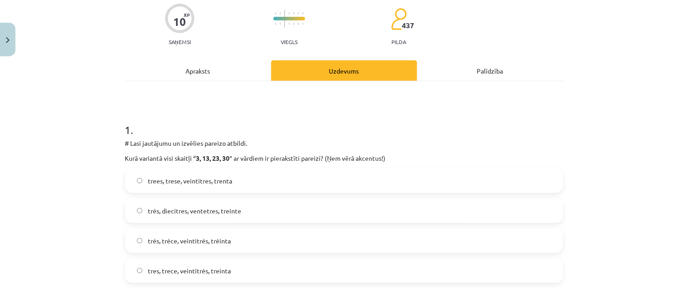
drag, startPoint x: 246, startPoint y: 271, endPoint x: 253, endPoint y: 264, distance: 9.6
click at [249, 269] on label "tres, trece, veintitrés, treinta" at bounding box center [344, 270] width 437 height 23
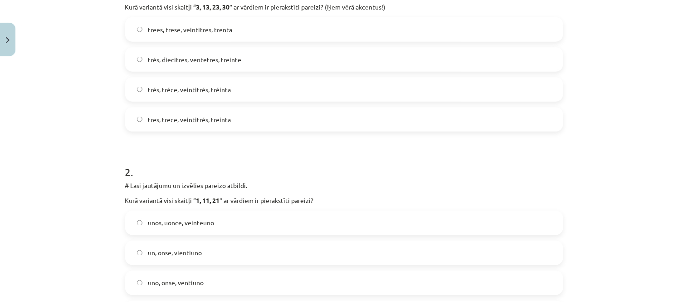
scroll to position [275, 0]
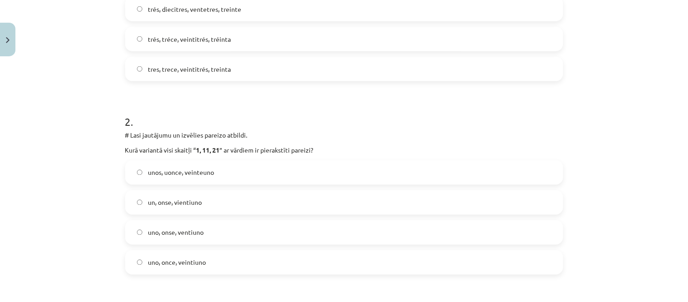
click at [219, 263] on label "uno, once, veintiuno" at bounding box center [344, 262] width 437 height 23
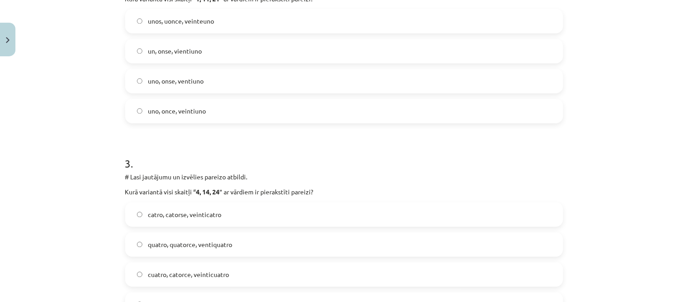
scroll to position [477, 0]
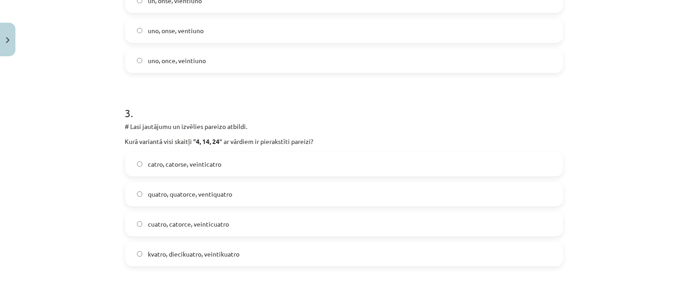
click at [228, 221] on span "cuatro, catorce, veinticuatro" at bounding box center [188, 224] width 81 height 10
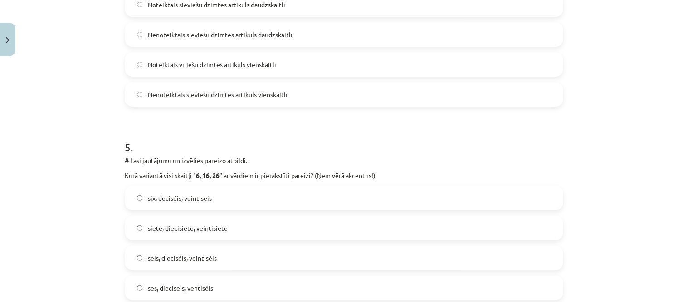
scroll to position [880, 0]
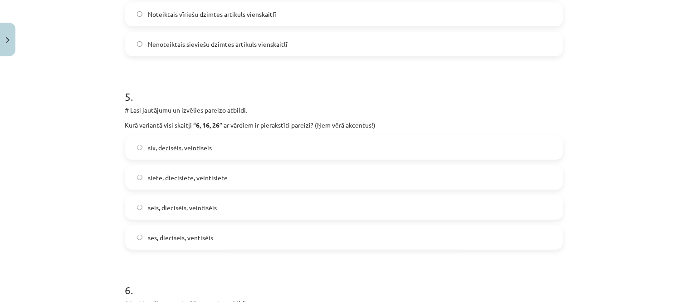
click at [187, 203] on span "seis, dieciséis, veintiséis" at bounding box center [182, 208] width 69 height 10
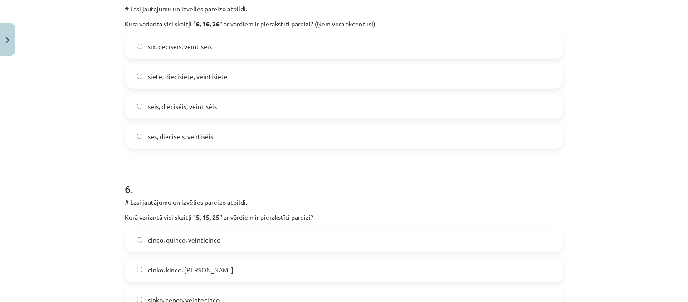
scroll to position [1031, 0]
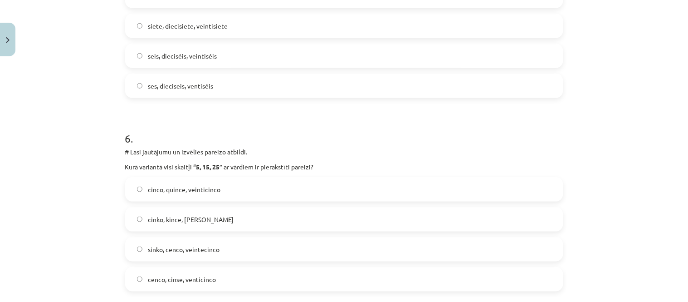
click at [193, 181] on label "cinco, quince, veinticinco" at bounding box center [344, 189] width 437 height 23
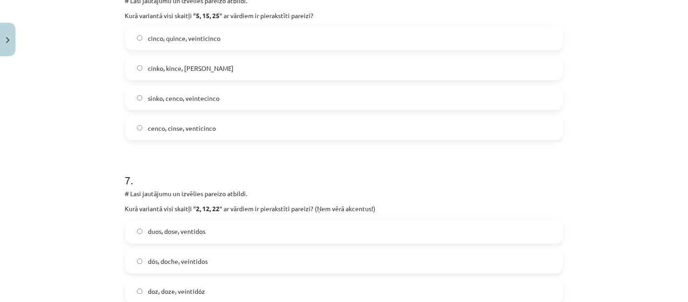
scroll to position [1233, 0]
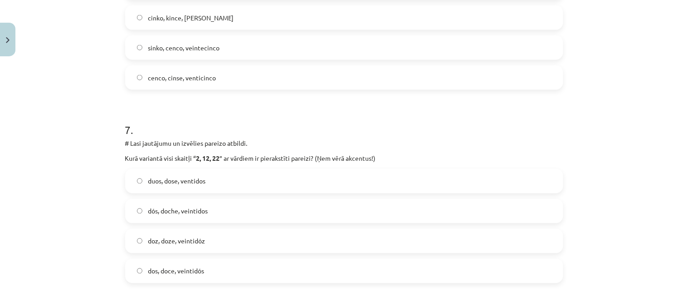
click at [179, 212] on span "dós, doche, veintidos" at bounding box center [178, 211] width 60 height 10
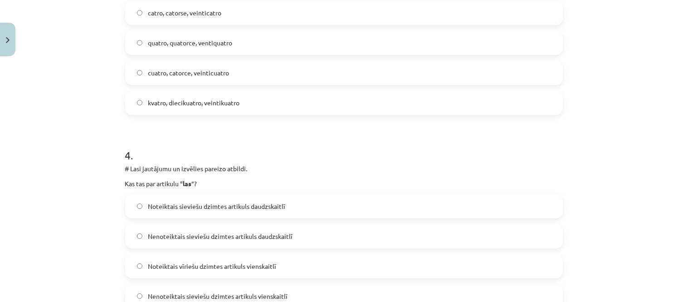
scroll to position [678, 0]
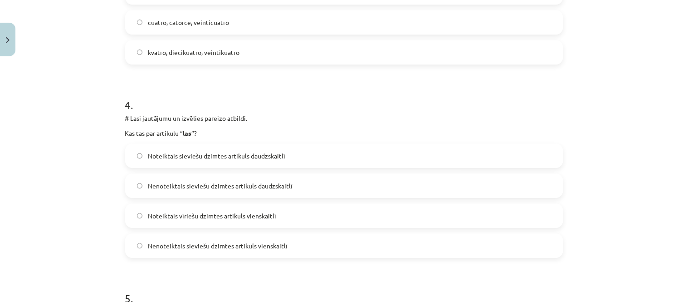
click at [197, 213] on span "Noteiktais vīriešu dzimtes artikuls vienskaitlī" at bounding box center [212, 216] width 128 height 10
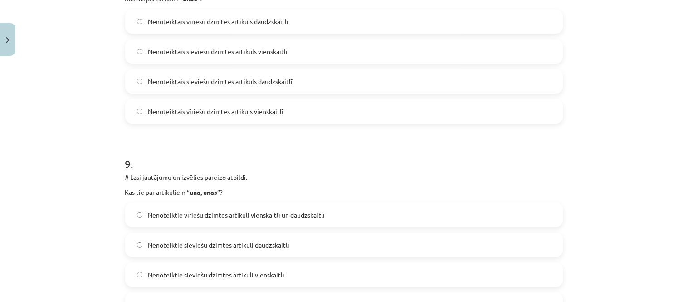
scroll to position [1535, 0]
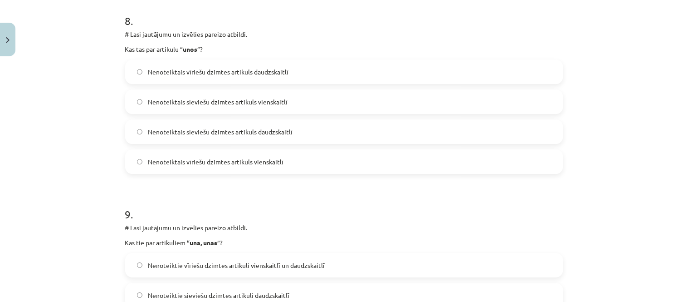
click at [251, 76] on label "Nenoteiktais vīriešu dzimtes artikuls daudzskaitlī" at bounding box center [344, 71] width 437 height 23
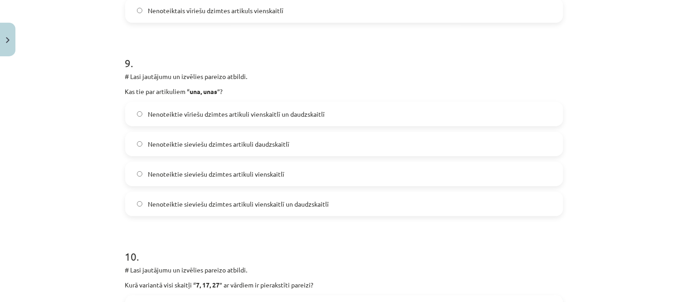
scroll to position [1737, 0]
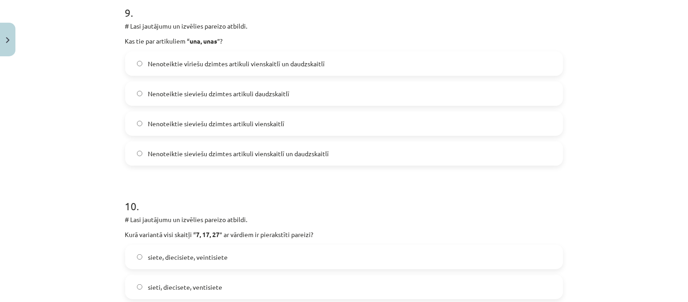
click at [317, 88] on label "Nenoteiktie sieviešu dzimtes artikuli daudzskaitlī" at bounding box center [344, 93] width 437 height 23
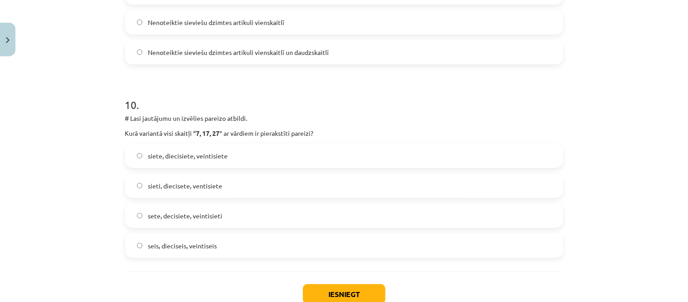
click at [173, 157] on span "siete, diecisiete, veintisiete" at bounding box center [188, 156] width 80 height 10
click at [350, 284] on button "Iesniegt" at bounding box center [344, 294] width 83 height 20
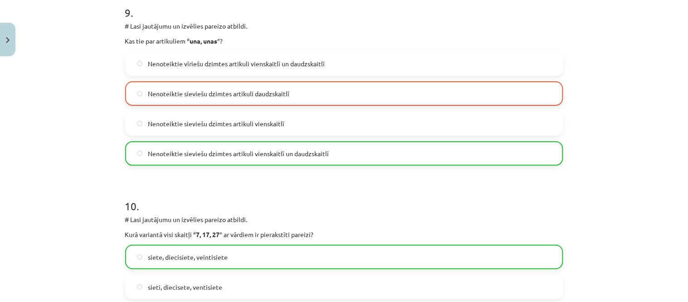
scroll to position [1927, 0]
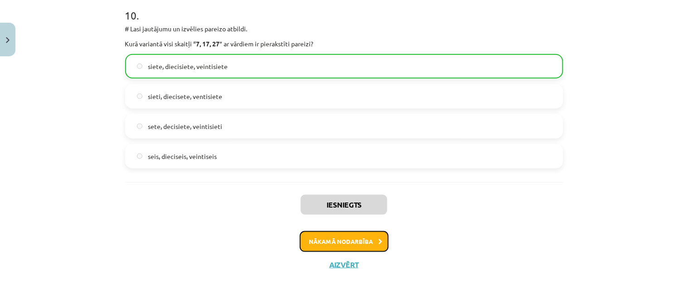
click at [347, 234] on button "Nākamā nodarbība" at bounding box center [344, 241] width 89 height 21
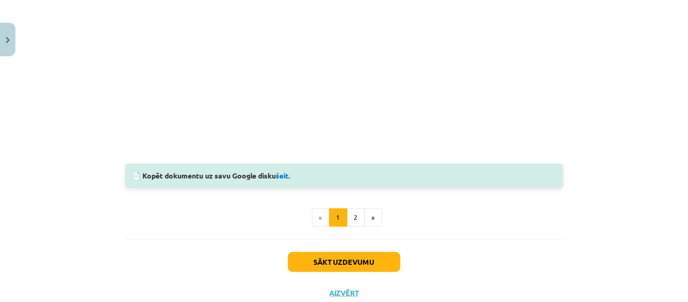
scroll to position [858, 0]
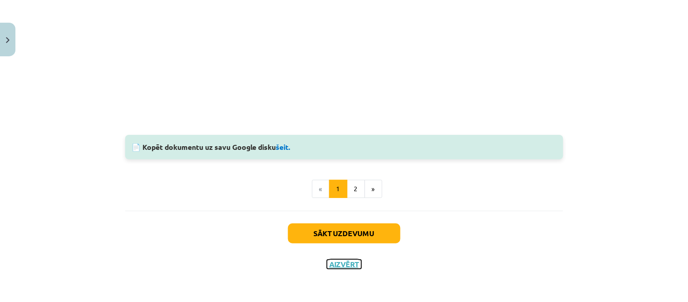
drag, startPoint x: 334, startPoint y: 265, endPoint x: 339, endPoint y: 252, distance: 13.3
click at [336, 261] on button "Aizvērt" at bounding box center [344, 264] width 34 height 9
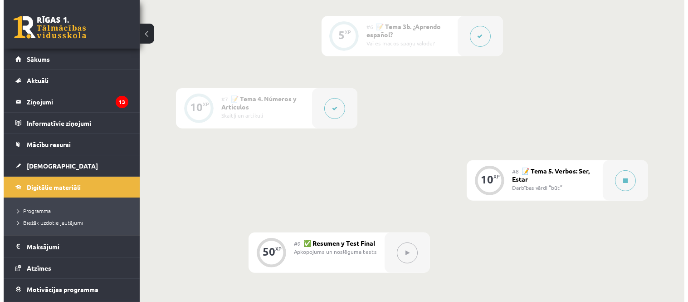
scroll to position [743, 0]
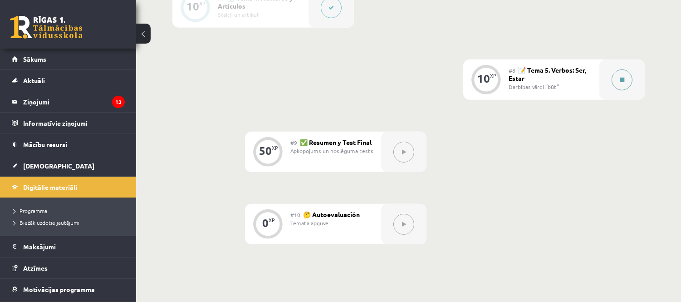
click at [620, 86] on button at bounding box center [622, 79] width 21 height 21
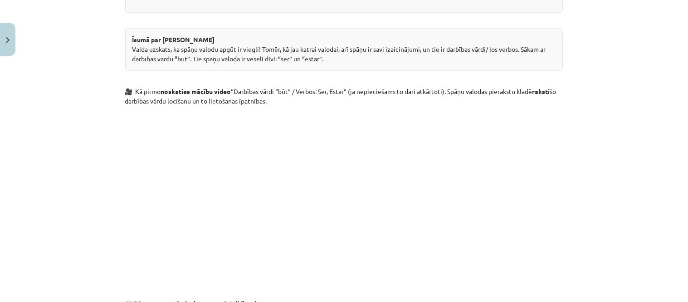
scroll to position [756, 0]
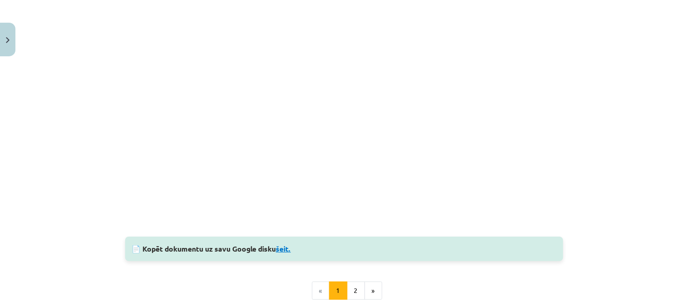
click at [277, 247] on link "šeit." at bounding box center [283, 249] width 15 height 10
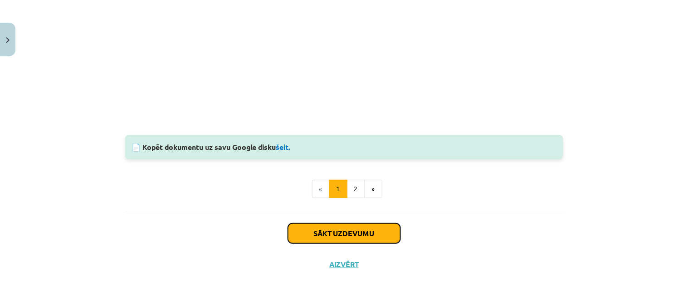
click at [339, 231] on button "Sākt uzdevumu" at bounding box center [344, 233] width 113 height 20
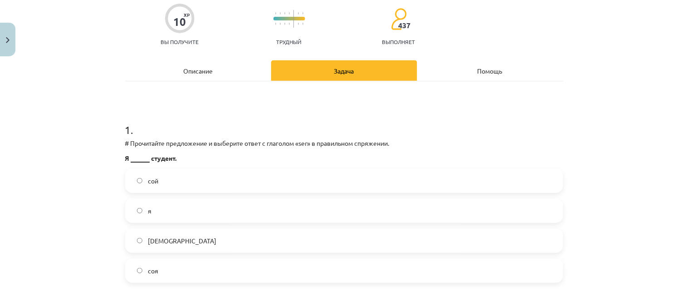
scroll to position [743, 0]
click at [174, 275] on label "soy" at bounding box center [344, 270] width 437 height 23
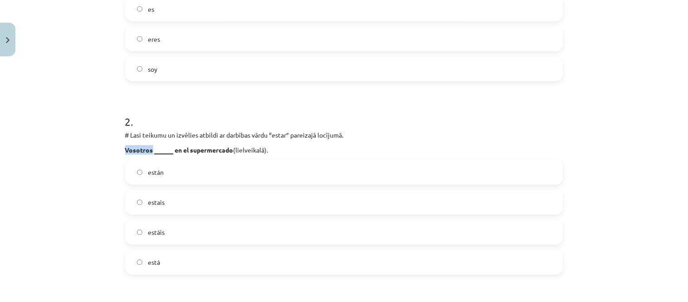
drag, startPoint x: 118, startPoint y: 151, endPoint x: 151, endPoint y: 149, distance: 33.2
drag, startPoint x: 142, startPoint y: 148, endPoint x: 103, endPoint y: 151, distance: 39.2
click at [103, 152] on div "Mācību tēma: Spāņu valodas b1 - 10. klases 1.ieskaites mācību materiāls #8 📝 Te…" at bounding box center [344, 151] width 688 height 302
drag, startPoint x: 111, startPoint y: 151, endPoint x: 241, endPoint y: 153, distance: 130.3
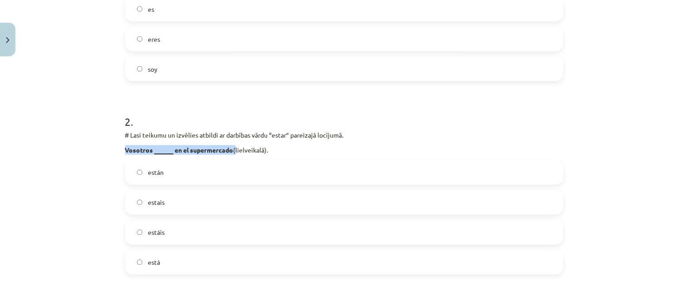
click at [241, 152] on div "Mācību tēma: Spāņu valodas b1 - 10. klases 1.ieskaites mācību materiāls #8 📝 Te…" at bounding box center [344, 151] width 688 height 302
copy p "Vosotros ______ en el supermercado ("
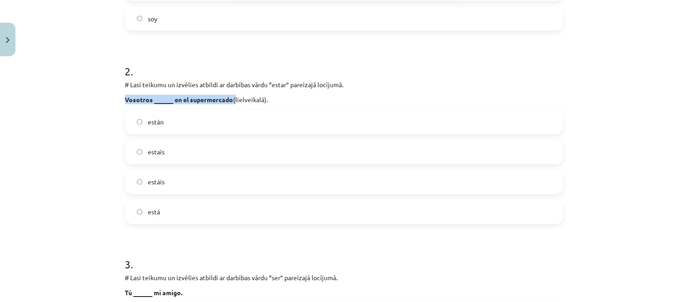
scroll to position [375, 0]
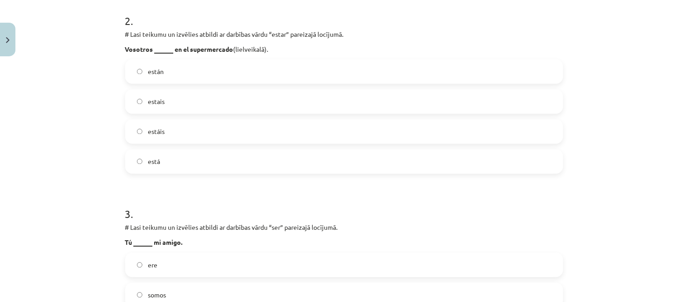
click at [192, 127] on label "estáis" at bounding box center [344, 131] width 437 height 23
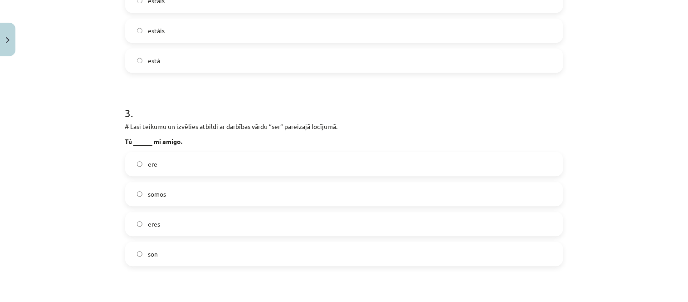
scroll to position [527, 0]
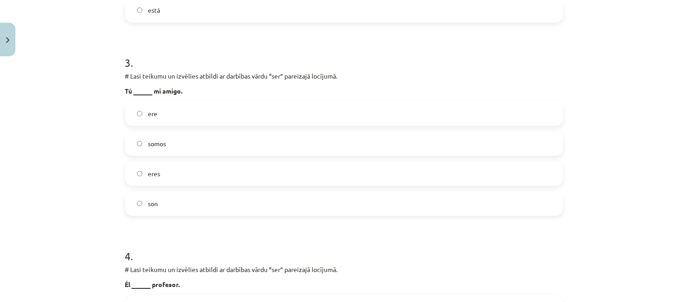
click at [176, 174] on label "eres" at bounding box center [344, 173] width 437 height 23
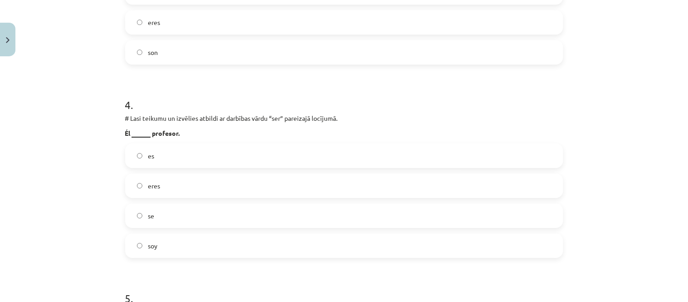
scroll to position [728, 0]
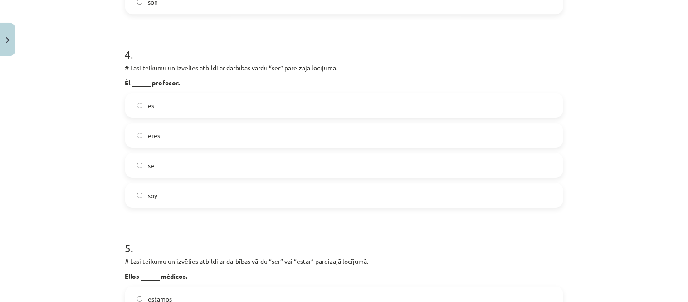
click at [171, 102] on label "es" at bounding box center [344, 105] width 437 height 23
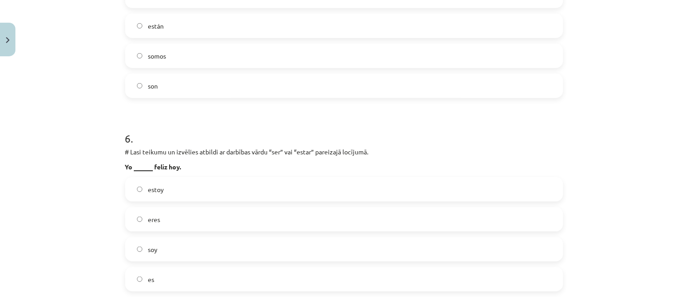
scroll to position [930, 0]
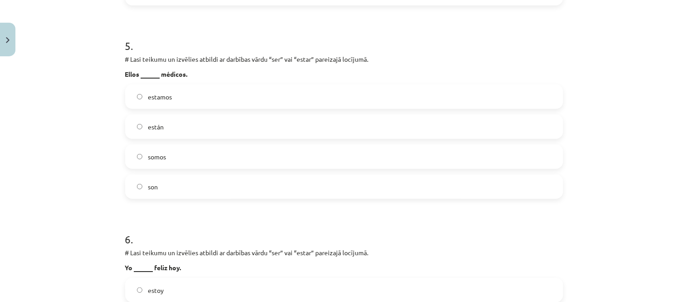
click at [283, 137] on label "están" at bounding box center [344, 126] width 437 height 23
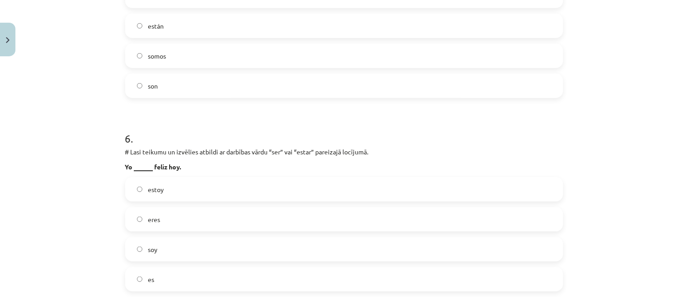
scroll to position [1132, 0]
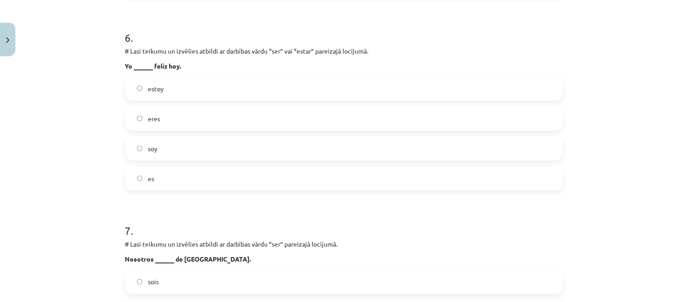
click at [155, 155] on label "soy" at bounding box center [344, 148] width 437 height 23
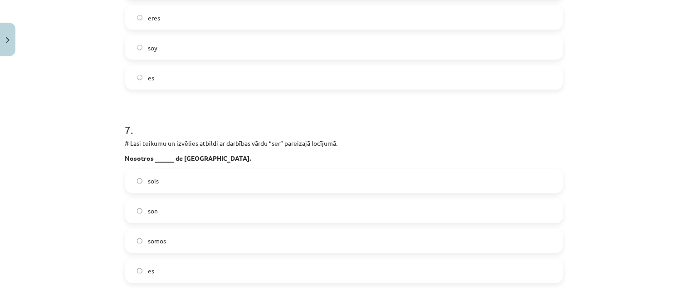
click at [167, 238] on label "somos" at bounding box center [344, 241] width 437 height 23
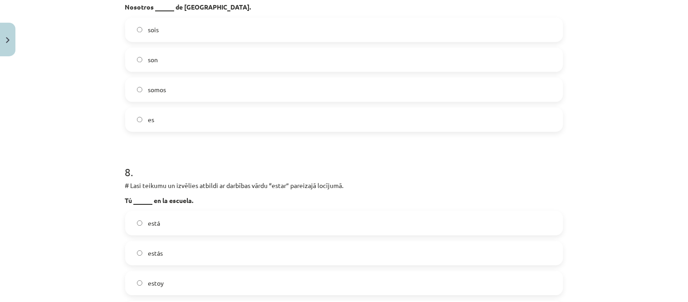
scroll to position [1435, 0]
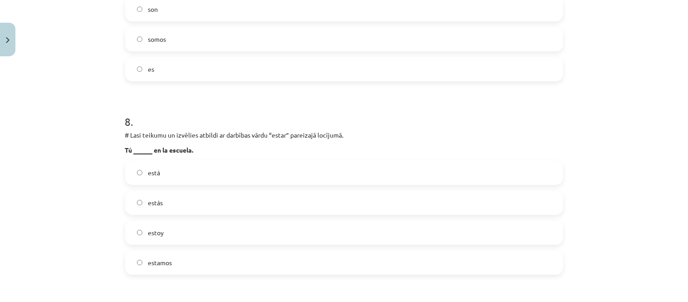
click at [159, 196] on label "estás" at bounding box center [344, 202] width 437 height 23
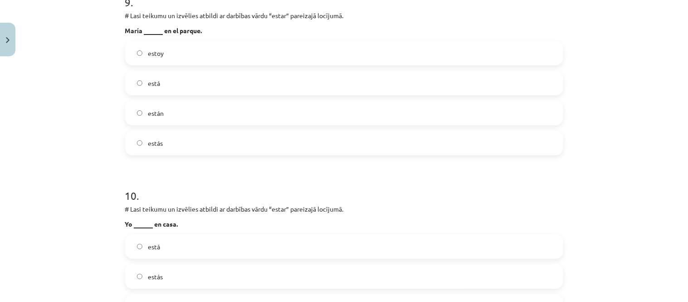
scroll to position [1798, 0]
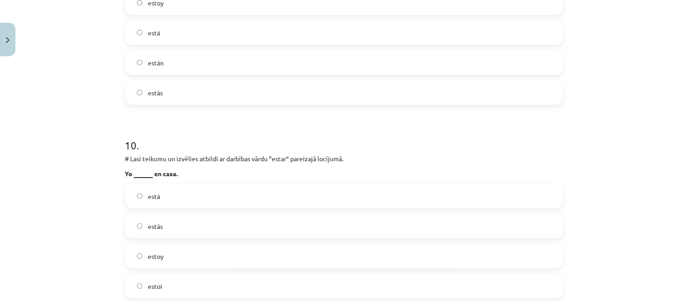
click at [265, 194] on label "está" at bounding box center [344, 196] width 437 height 23
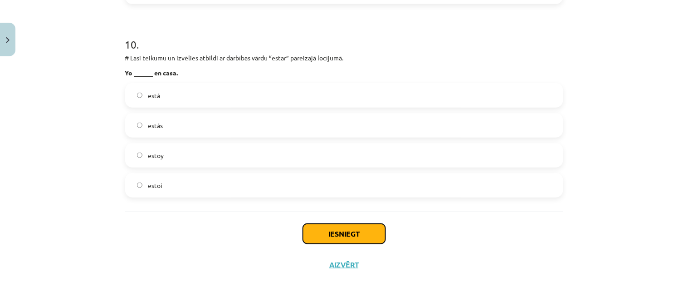
click at [340, 224] on button "Iesniegt" at bounding box center [344, 234] width 83 height 20
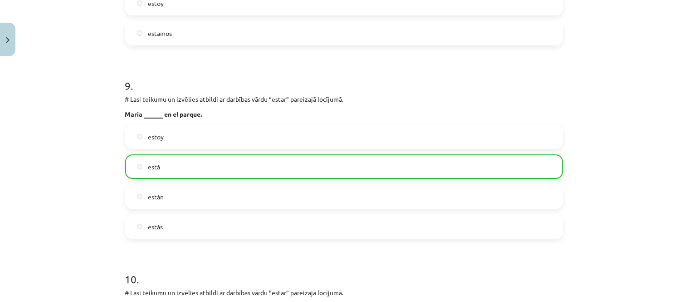
scroll to position [1927, 0]
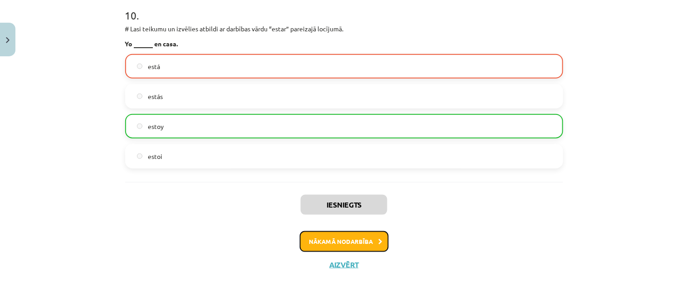
click at [370, 235] on button "Nākamā nodarbība" at bounding box center [344, 241] width 89 height 21
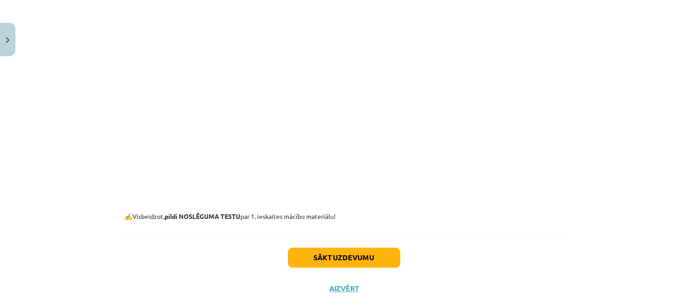
scroll to position [327, 0]
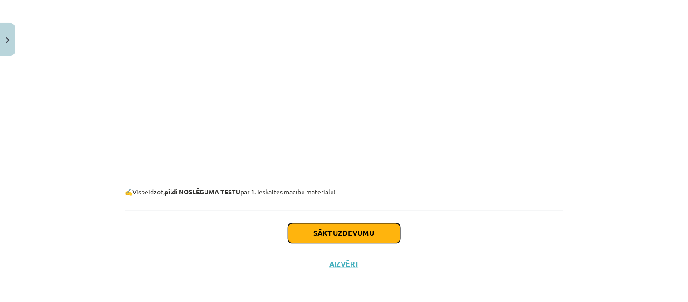
click at [377, 230] on button "Sākt uzdevumu" at bounding box center [344, 233] width 113 height 20
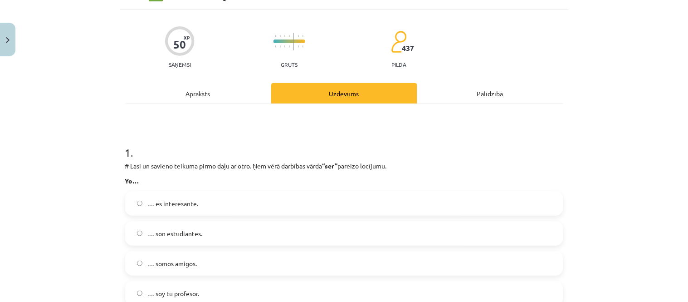
scroll to position [101, 0]
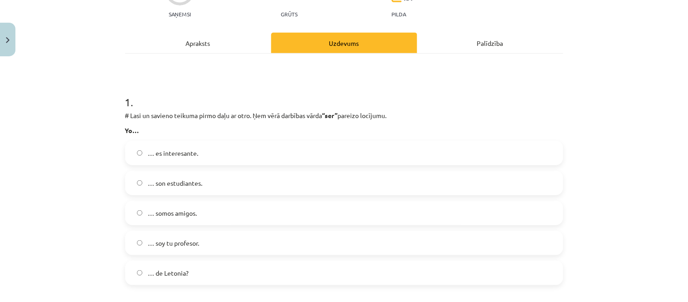
click at [207, 234] on label "… soy tu profesor." at bounding box center [344, 242] width 437 height 23
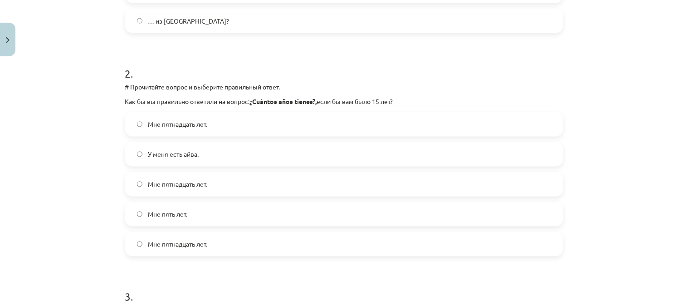
scroll to position [743, 0]
click at [74, 90] on div "Mācību tēma: Spāņu valodas b1 - 10. klases 1.ieskaites mācību materiāls #9 ✅ Re…" at bounding box center [344, 151] width 688 height 302
click at [242, 182] on label "Tengo quince años." at bounding box center [344, 184] width 437 height 23
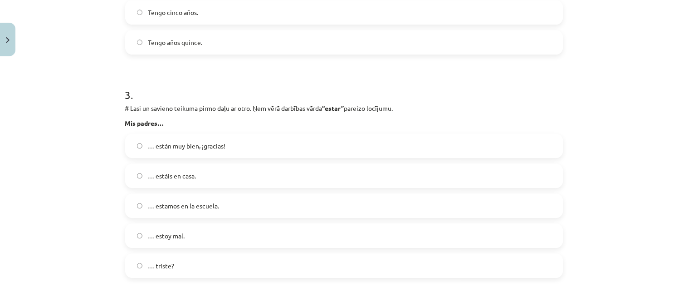
click at [200, 175] on label "… estáis en casa." at bounding box center [344, 175] width 437 height 23
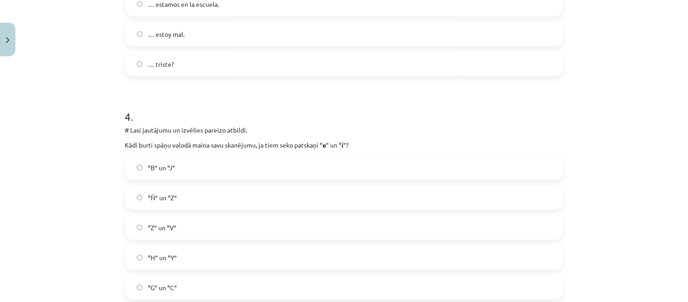
scroll to position [806, 0]
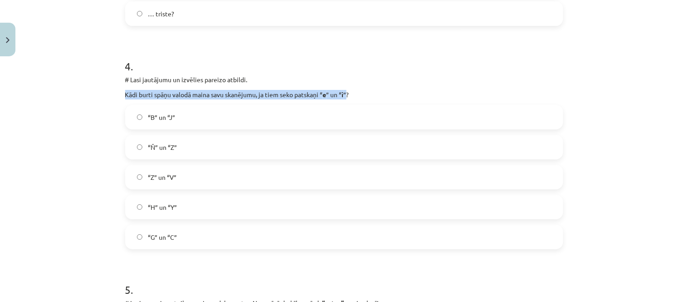
drag, startPoint x: 116, startPoint y: 92, endPoint x: 355, endPoint y: 96, distance: 239.2
copy p "Kādi burti spāņu valodā maina savu skanējumu, ja tiem seko patskaņi “ e ” un “ …"
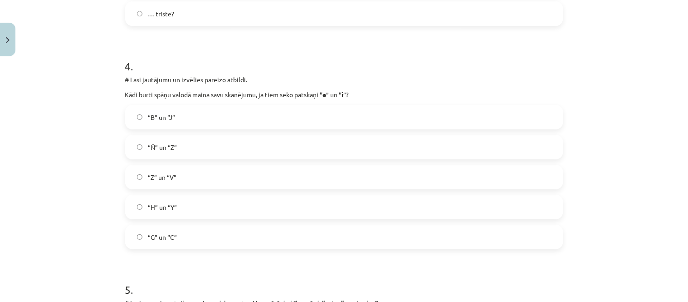
click at [178, 233] on label "“G” un “C”" at bounding box center [344, 237] width 437 height 23
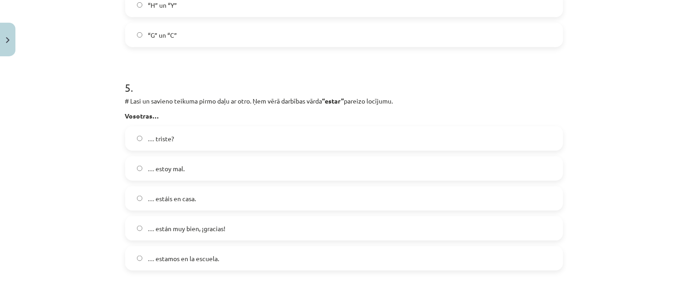
scroll to position [1059, 0]
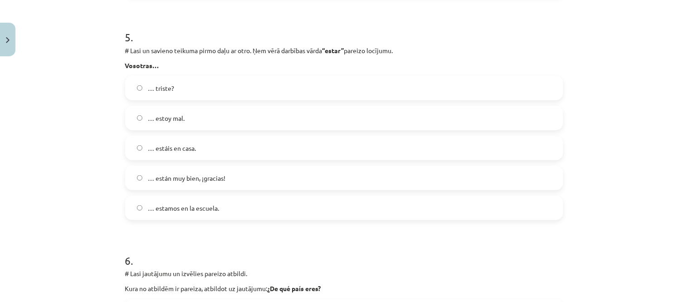
click at [215, 144] on label "… estáis en casa." at bounding box center [344, 148] width 437 height 23
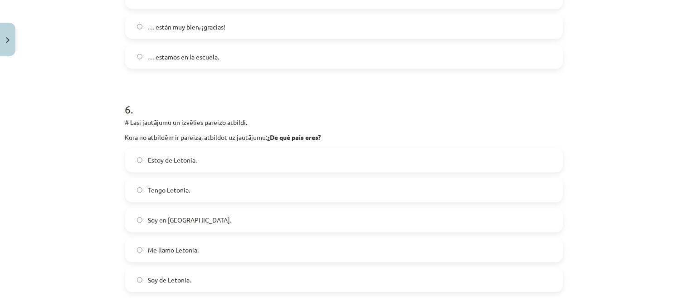
scroll to position [1260, 0]
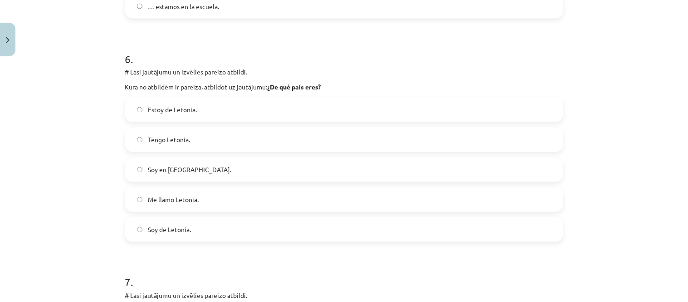
click at [196, 233] on label "Soy de Letonia." at bounding box center [344, 229] width 437 height 23
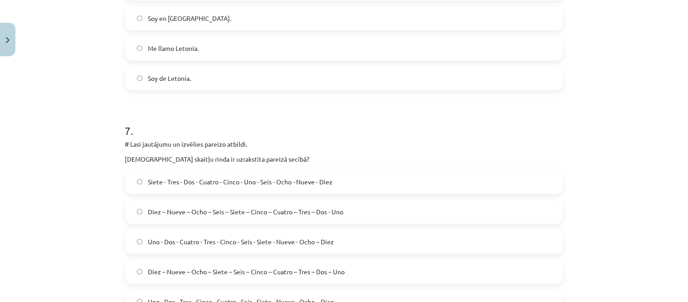
scroll to position [1513, 0]
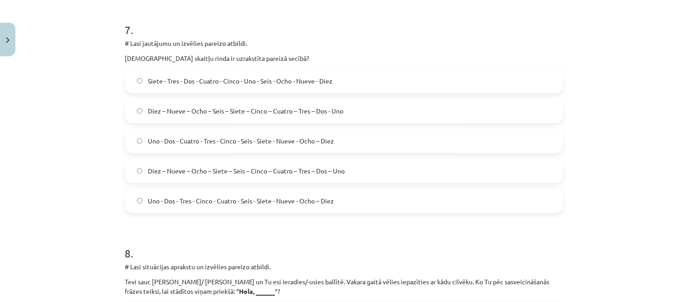
click at [294, 167] on span "Diez – Nueve – Ocho – Siete – Seis – Cinco – Cuatro – Tres – Dos – Uno" at bounding box center [246, 171] width 197 height 10
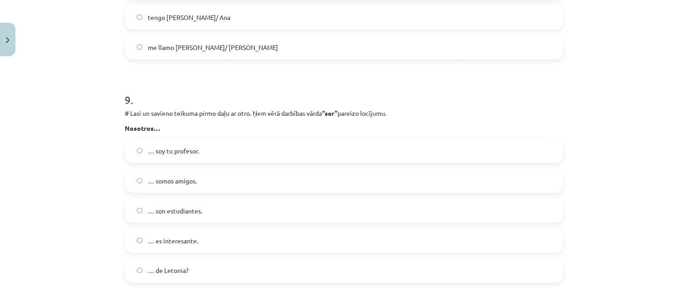
scroll to position [1731, 0]
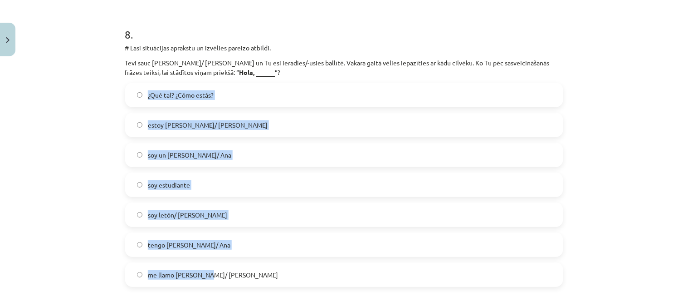
drag, startPoint x: 105, startPoint y: 97, endPoint x: 242, endPoint y: 272, distance: 222.4
click at [242, 272] on div "Mācību tēma: Spāņu valodas b1 - 10. klases 1.ieskaites mācību materiāls #9 ✅ Re…" at bounding box center [344, 151] width 688 height 302
copy div "¿Qué tal? ¿Cómo estás? [PERSON_NAME]/ [PERSON_NAME] soy un [PERSON_NAME]/ [PERS…"
click at [130, 270] on label "me llamo [PERSON_NAME]/ [PERSON_NAME]" at bounding box center [344, 274] width 437 height 23
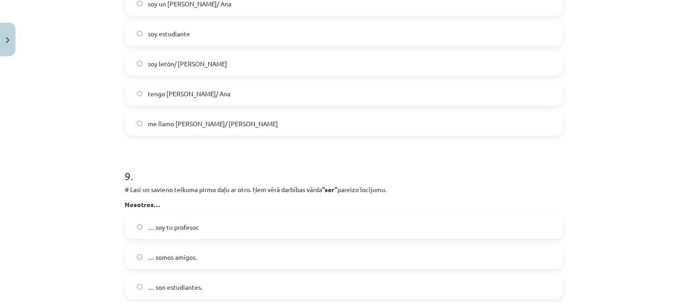
scroll to position [1984, 0]
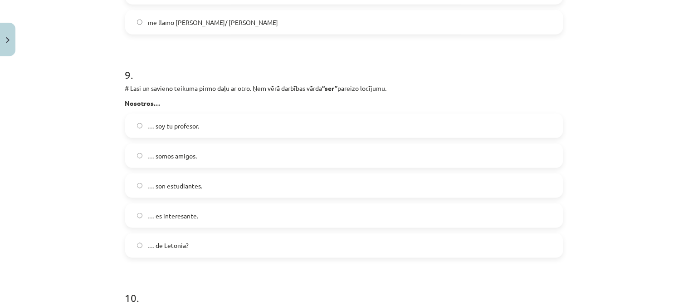
click at [183, 155] on span "… somos amigos." at bounding box center [172, 156] width 49 height 10
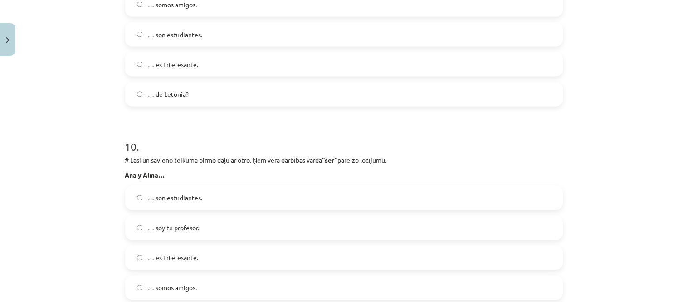
scroll to position [2185, 0]
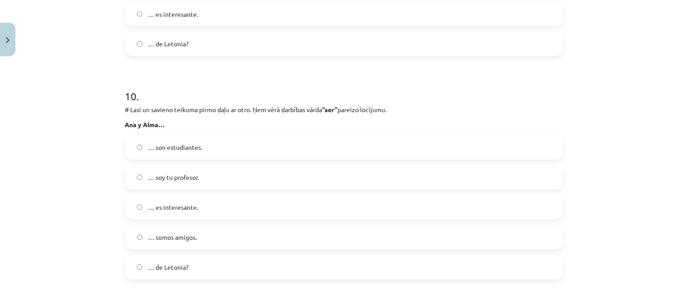
click at [175, 144] on span "… son estudiantes." at bounding box center [175, 148] width 54 height 10
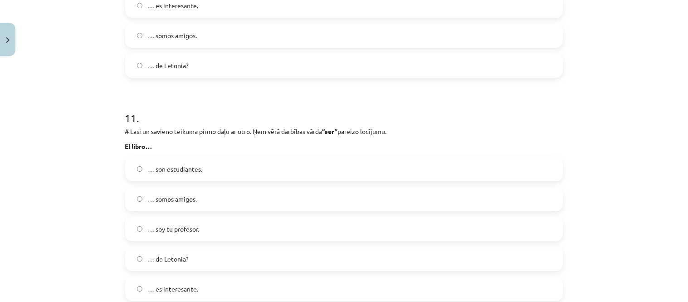
scroll to position [2438, 0]
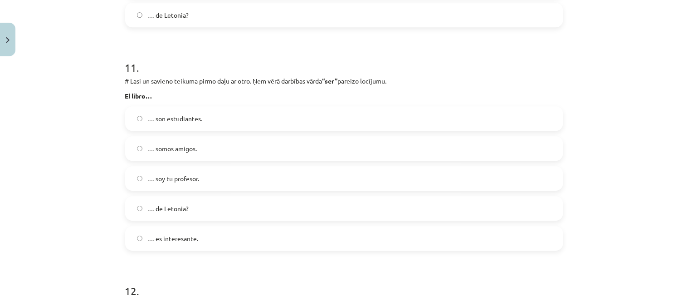
click at [202, 236] on label "… es interesante." at bounding box center [344, 238] width 437 height 23
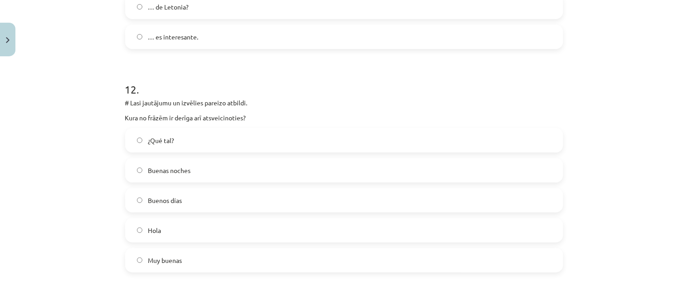
scroll to position [2689, 0]
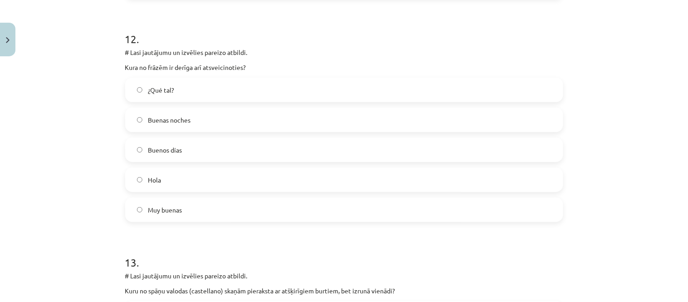
click at [155, 113] on label "Buenas noches" at bounding box center [344, 119] width 437 height 23
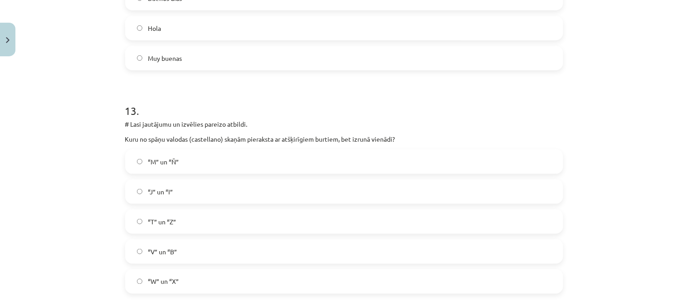
scroll to position [2891, 0]
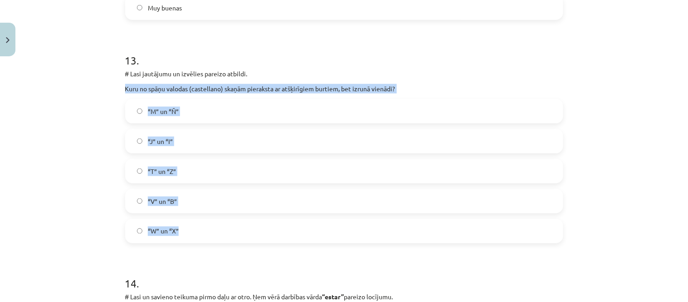
drag, startPoint x: 117, startPoint y: 88, endPoint x: 198, endPoint y: 227, distance: 160.9
copy div "Kuru no spāņu valodas (castellano) skaņām pieraksta ar atšķirīgiem burtiem, bet…"
click at [138, 191] on label "“V” un “B”" at bounding box center [344, 201] width 437 height 23
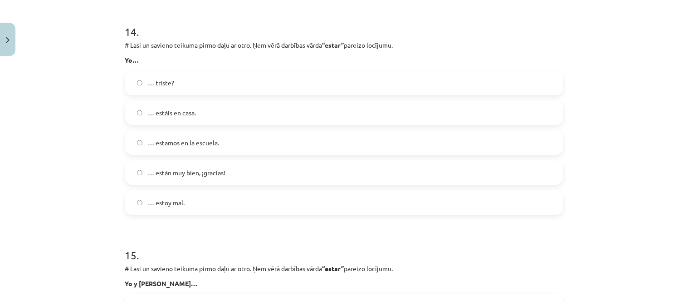
scroll to position [3093, 0]
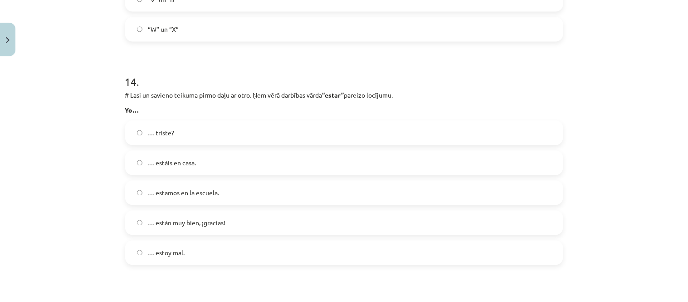
click at [214, 247] on label "… estoy mal." at bounding box center [344, 252] width 437 height 23
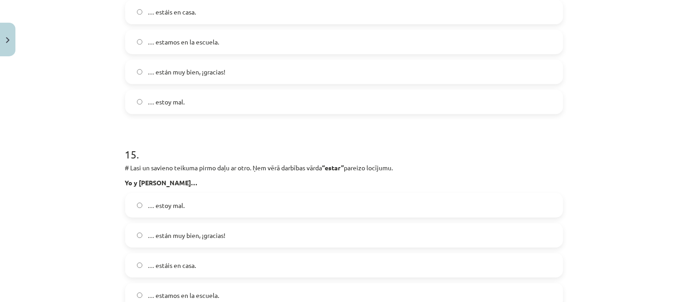
scroll to position [3295, 0]
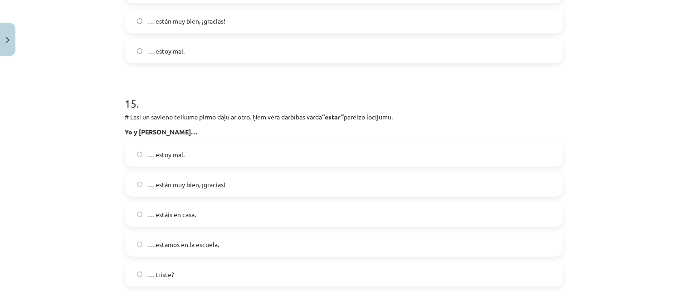
click at [221, 147] on label "… estoy mal." at bounding box center [344, 154] width 437 height 23
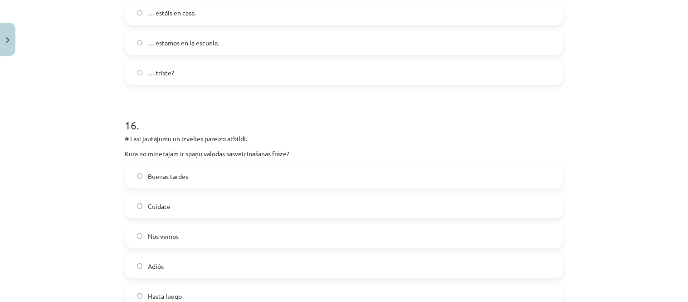
scroll to position [3547, 0]
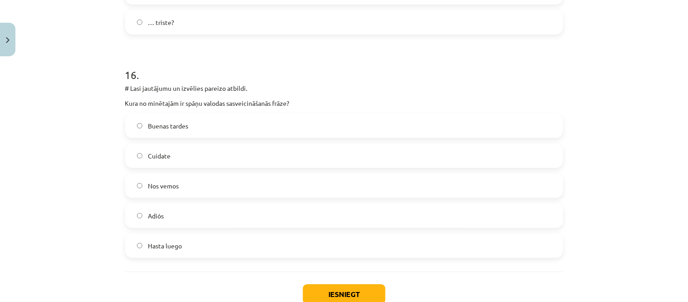
click at [262, 117] on label "Buenas tardes" at bounding box center [344, 125] width 437 height 23
click at [330, 294] on button "Iesniegt" at bounding box center [344, 294] width 83 height 20
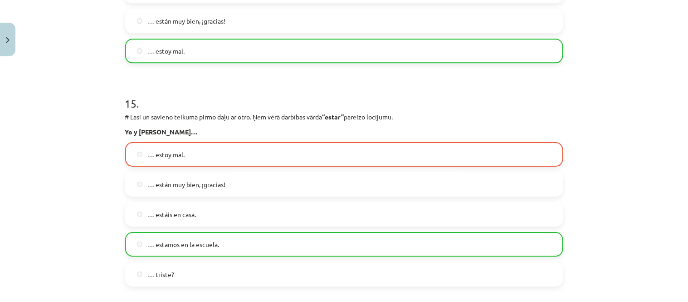
scroll to position [3636, 0]
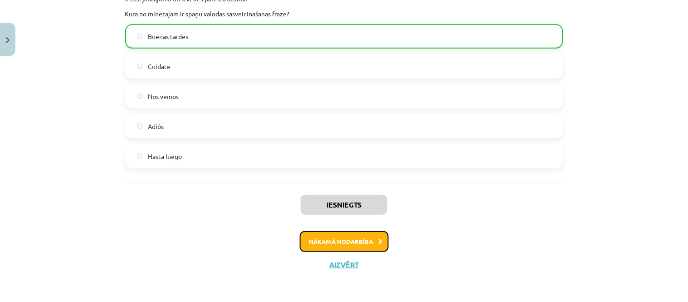
click at [346, 239] on button "Nākamā nodarbība" at bounding box center [344, 241] width 89 height 21
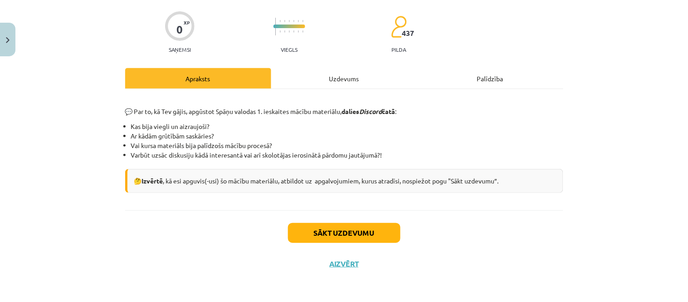
scroll to position [23, 0]
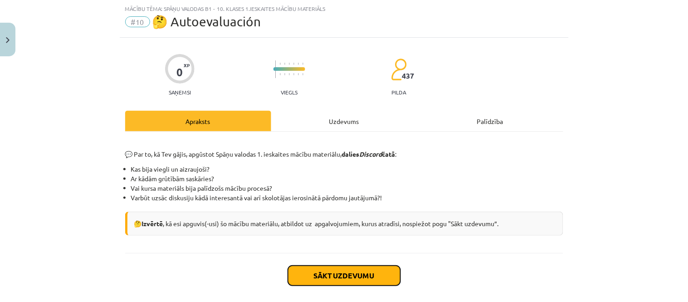
click at [344, 275] on button "Sākt uzdevumu" at bounding box center [344, 275] width 113 height 20
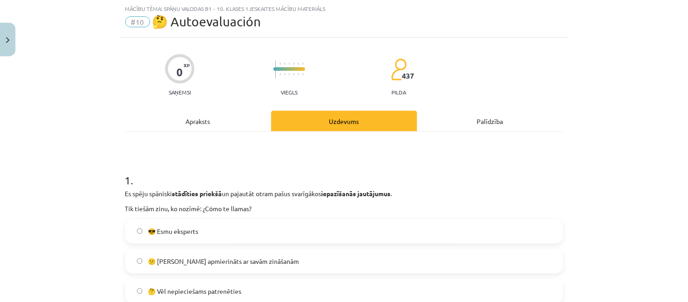
scroll to position [73, 0]
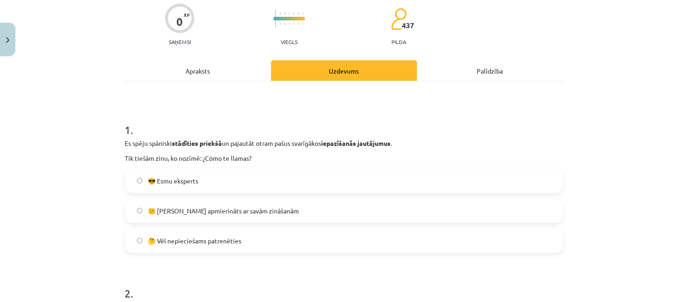
click at [262, 243] on label "🤔 Vēl nepieciešams patrenēties" at bounding box center [344, 240] width 437 height 23
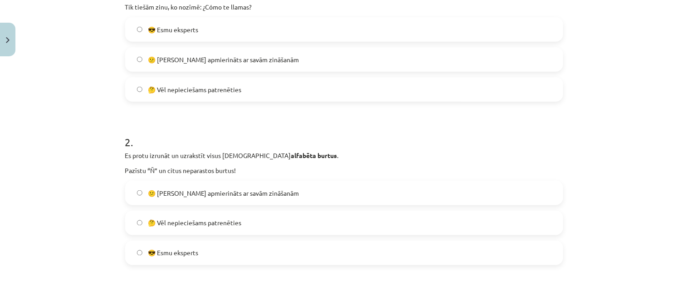
click at [282, 221] on label "🤔 Vēl nepieciešams patrenēties" at bounding box center [344, 222] width 437 height 23
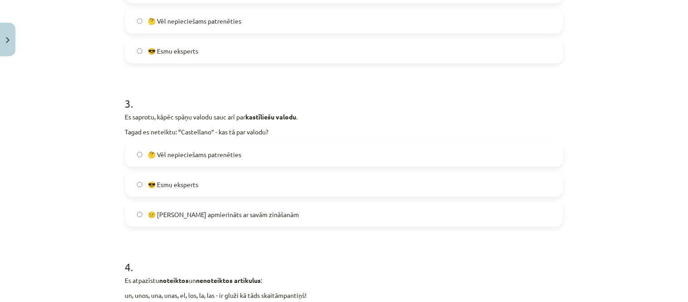
click at [307, 157] on label "🤔 Vēl nepieciešams patrenēties" at bounding box center [344, 154] width 437 height 23
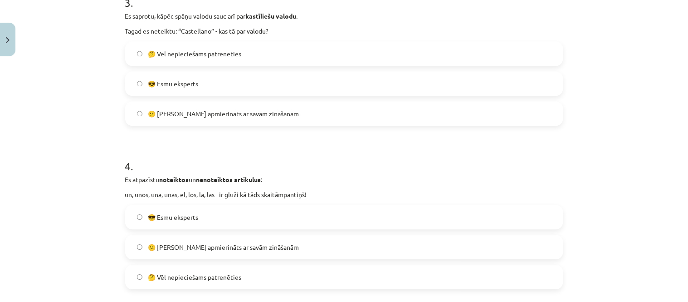
click at [287, 244] on label "😕 [PERSON_NAME] apmierināts ar savām zināšanām" at bounding box center [344, 247] width 437 height 23
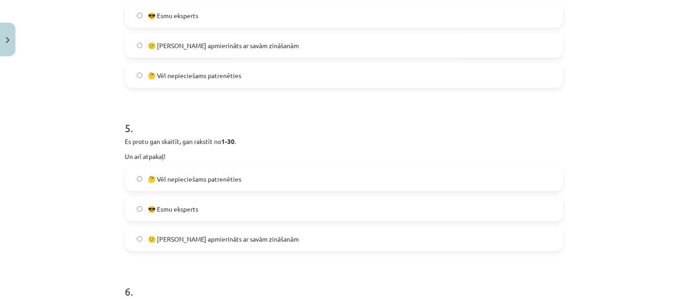
click at [319, 174] on label "🤔 Vēl nepieciešams patrenēties" at bounding box center [344, 178] width 437 height 23
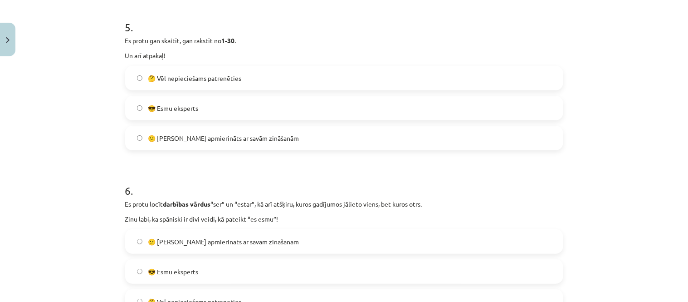
scroll to position [930, 0]
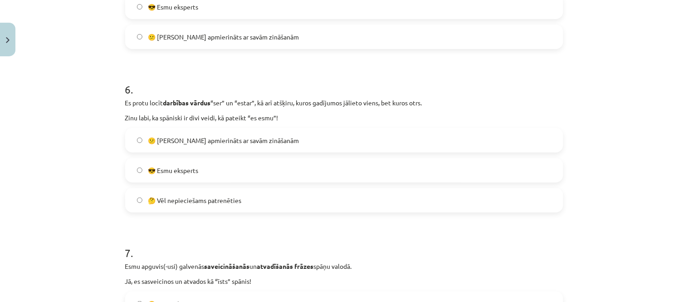
drag, startPoint x: 248, startPoint y: 172, endPoint x: 260, endPoint y: 175, distance: 12.7
click at [247, 172] on label "😎 Esmu eksperts" at bounding box center [344, 170] width 437 height 23
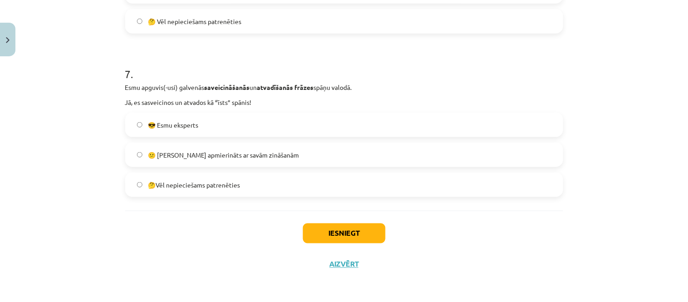
click at [316, 130] on label "😎 Esmu eksperts" at bounding box center [344, 124] width 437 height 23
click at [372, 229] on button "Iesniegt" at bounding box center [344, 233] width 83 height 20
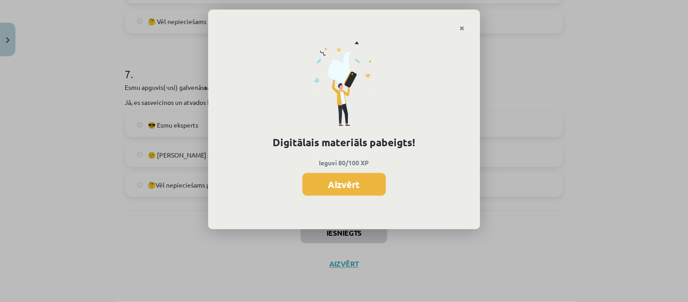
click at [459, 35] on div "Digitālais materiāls pabeigts! Ieguvi 80/100 XP Aizvērt" at bounding box center [344, 131] width 272 height 198
click at [463, 32] on div "Digitālais materiāls pabeigts! Ieguvi 80/100 XP Aizvērt" at bounding box center [344, 131] width 272 height 198
drag, startPoint x: 464, startPoint y: 29, endPoint x: 464, endPoint y: 58, distance: 28.6
click at [464, 33] on div "Digitālais materiāls pabeigts! Ieguvi 80/100 XP Aizvērt" at bounding box center [344, 120] width 272 height 220
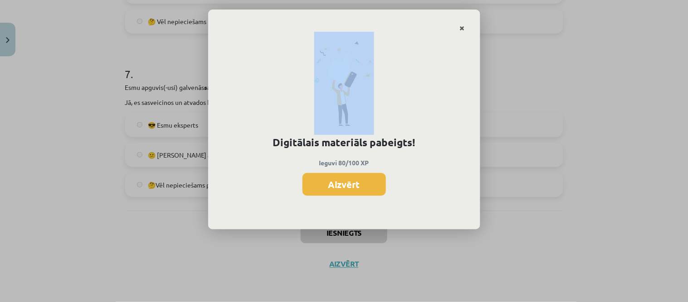
click at [461, 30] on icon "Close" at bounding box center [462, 28] width 5 height 6
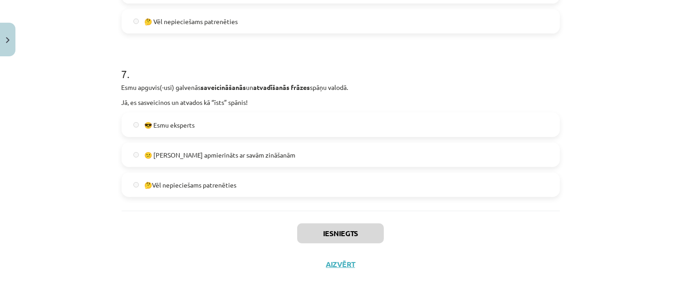
scroll to position [823, 0]
click at [333, 262] on button "Aizvērt" at bounding box center [341, 264] width 34 height 9
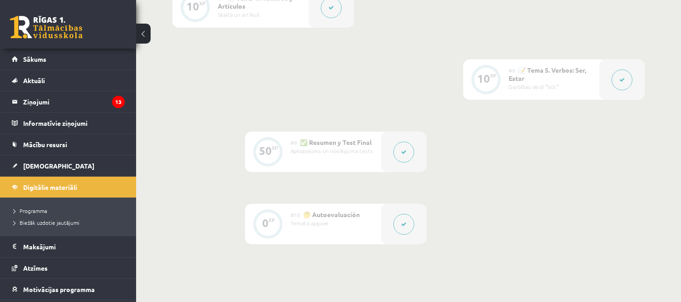
scroll to position [571, 0]
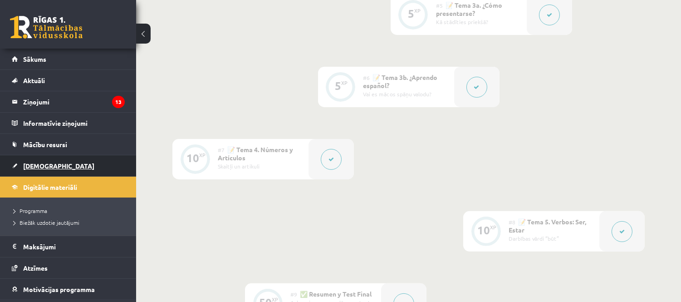
click at [55, 163] on link "[DEMOGRAPHIC_DATA]" at bounding box center [68, 165] width 113 height 21
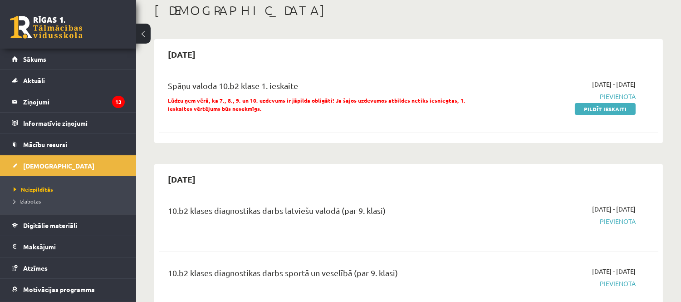
scroll to position [101, 0]
